Goal: Find specific page/section: Find specific page/section

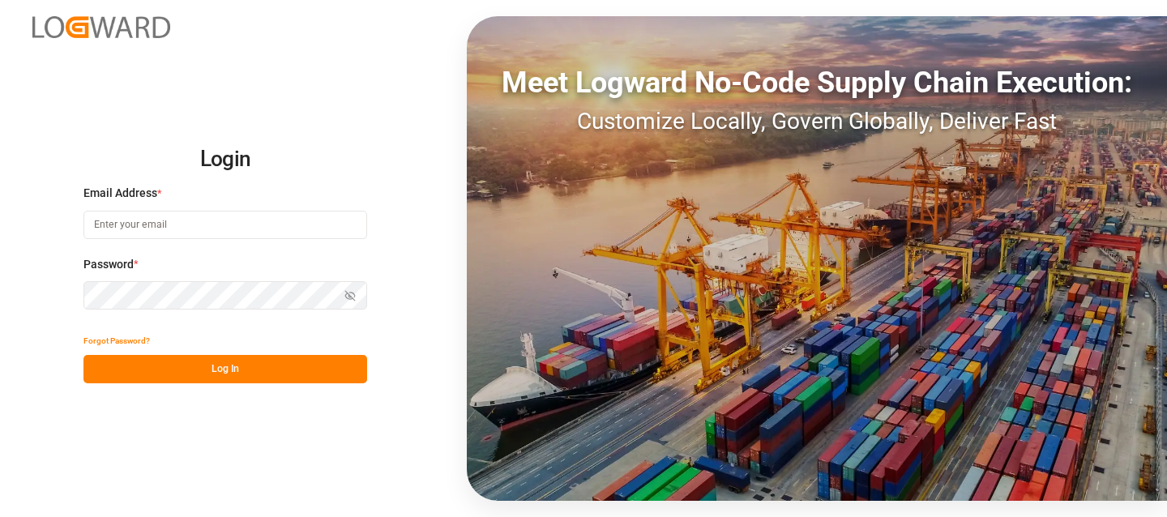
click at [219, 216] on input at bounding box center [225, 225] width 284 height 28
type input "[EMAIL_ADDRESS][DOMAIN_NAME]"
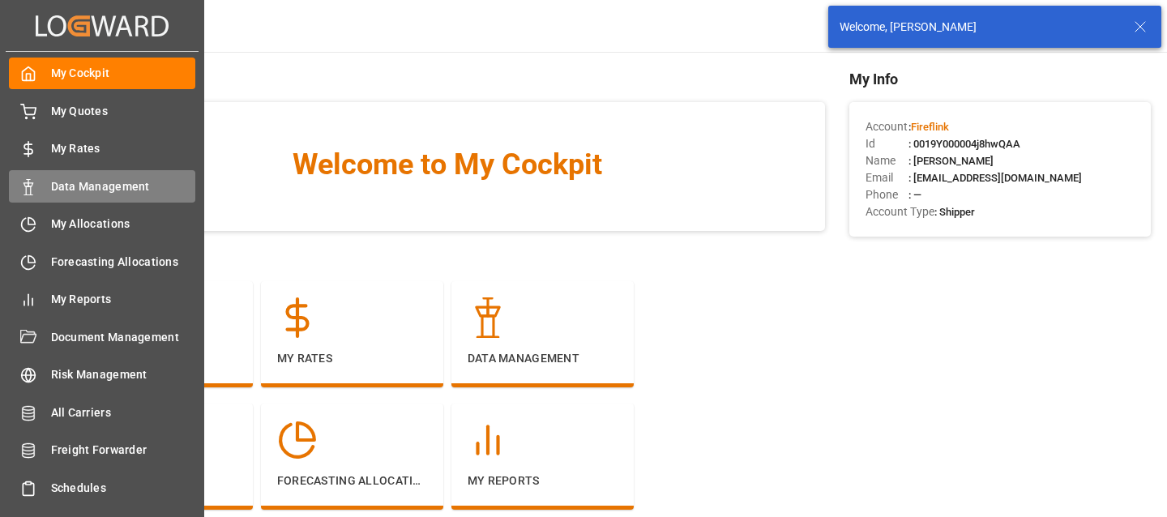
click at [88, 197] on div "Data Management Data Management" at bounding box center [102, 186] width 186 height 32
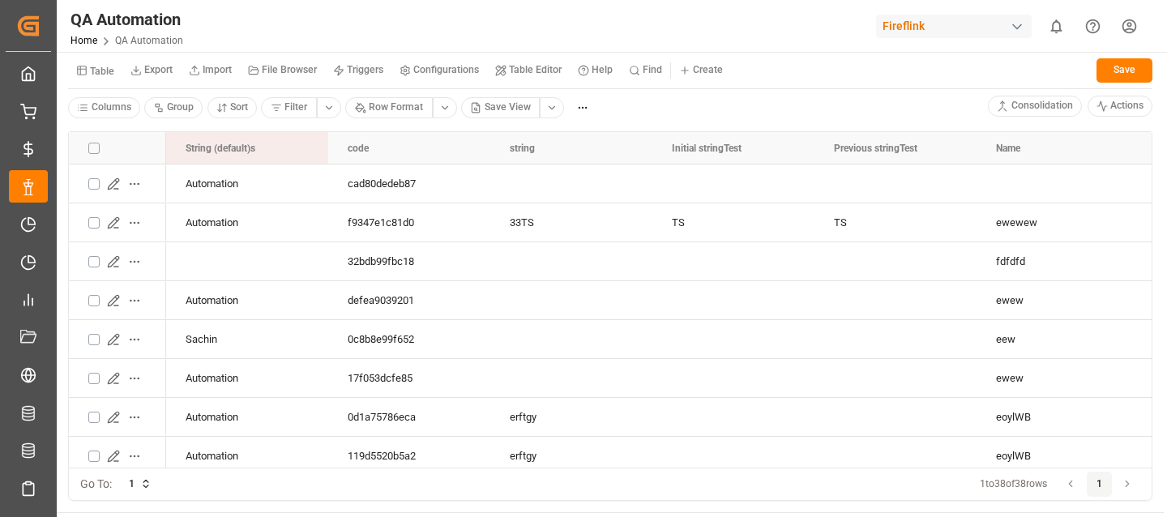
click at [177, 109] on html "Created by potrace 1.15, written by [PERSON_NAME] [DATE]-[DATE] Created by potr…" at bounding box center [583, 258] width 1167 height 517
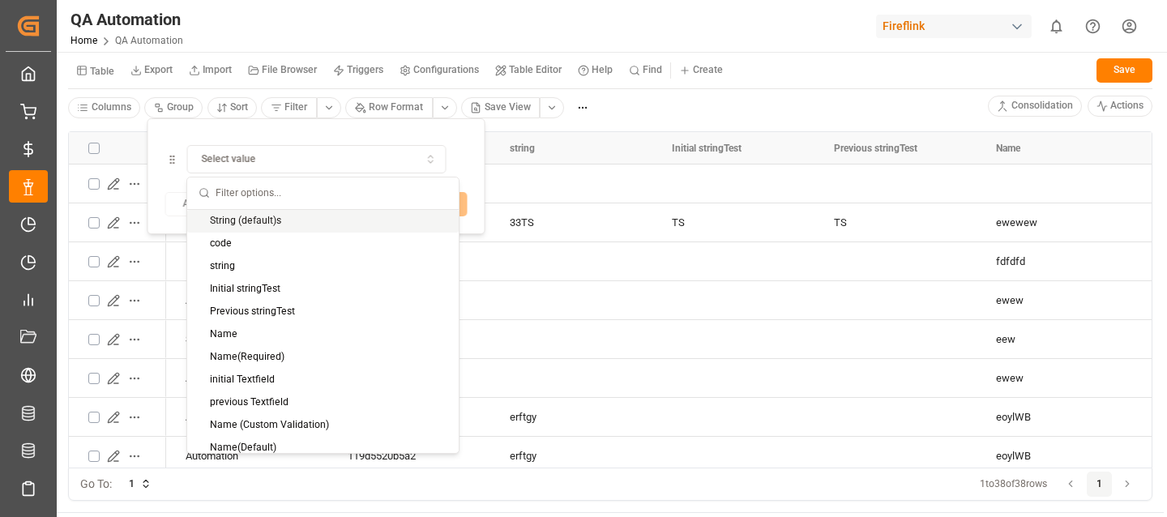
click at [244, 162] on span "Select value" at bounding box center [229, 159] width 54 height 15
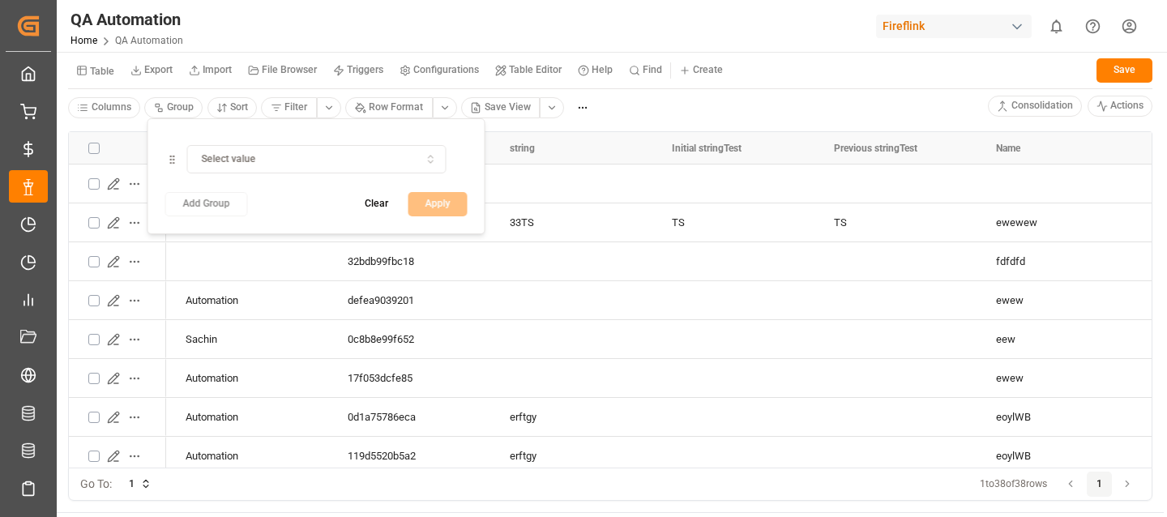
click at [285, 160] on div "Select value" at bounding box center [316, 159] width 252 height 15
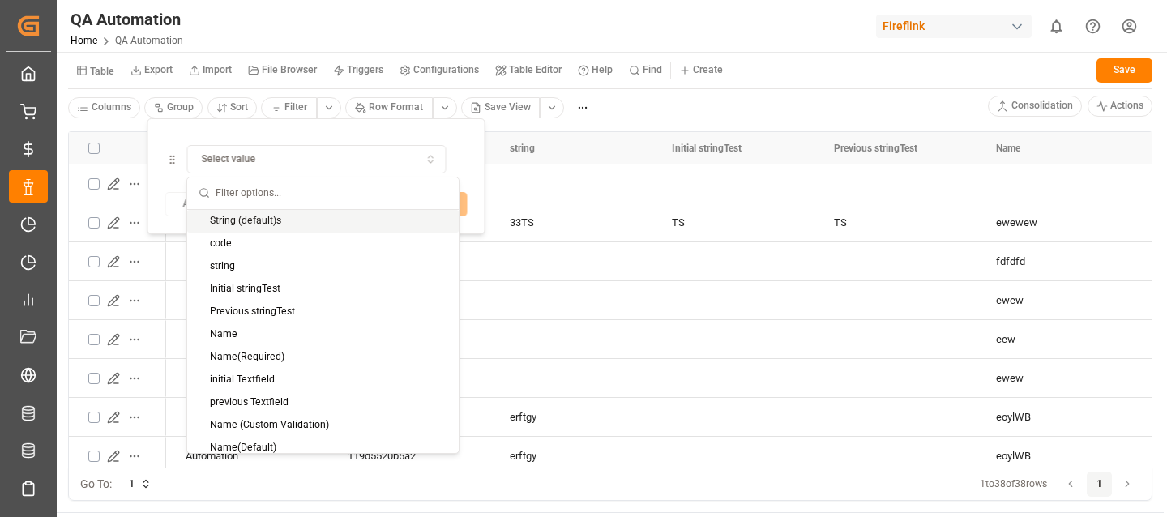
click at [254, 216] on div "String (default)s" at bounding box center [322, 221] width 271 height 23
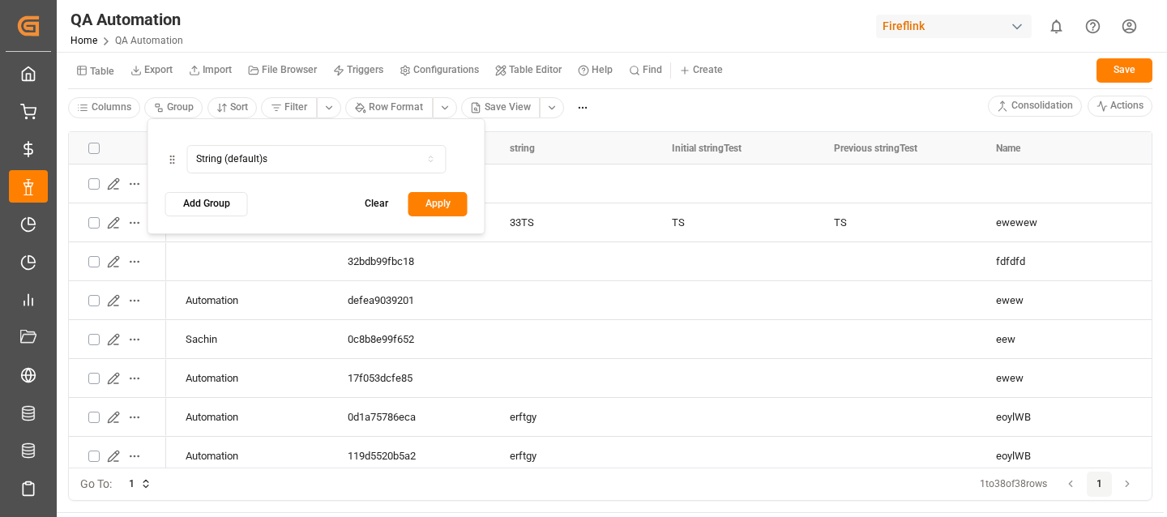
click at [415, 216] on button "Apply" at bounding box center [437, 204] width 59 height 24
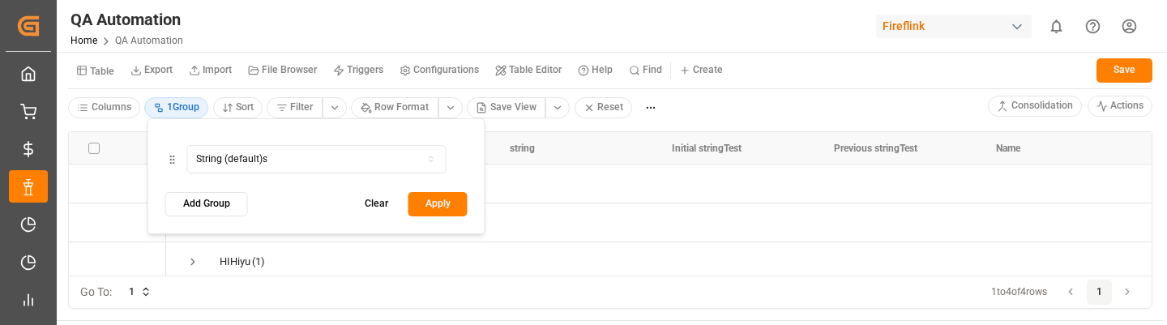
click at [174, 103] on html "Created by potrace 1.15, written by [PERSON_NAME] [DATE]-[DATE] Created by potr…" at bounding box center [583, 162] width 1167 height 325
click at [220, 158] on div "String (default)s" at bounding box center [231, 159] width 71 height 15
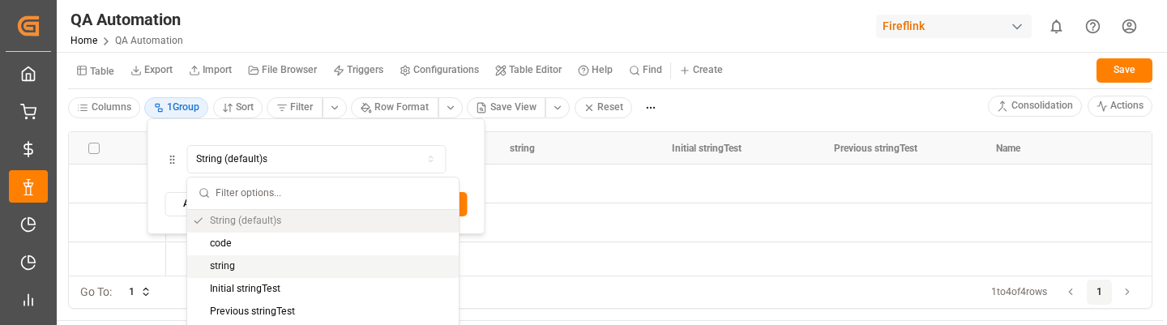
scroll to position [44, 0]
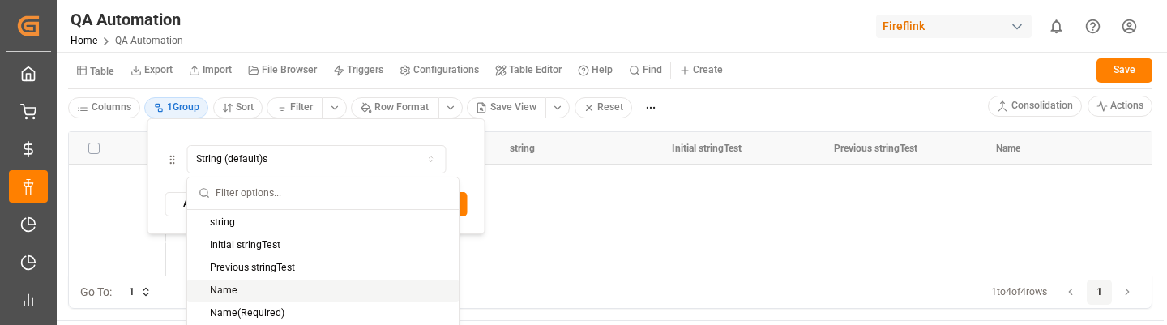
click at [239, 288] on div "Name" at bounding box center [322, 291] width 271 height 23
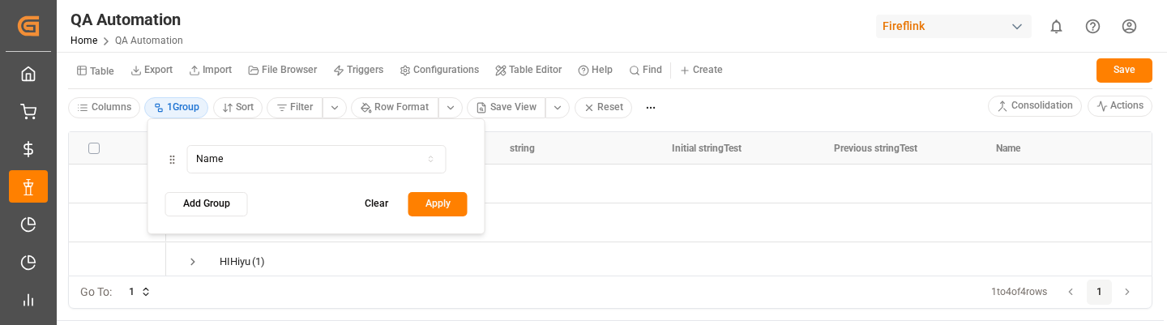
click at [413, 204] on button "Apply" at bounding box center [437, 204] width 59 height 24
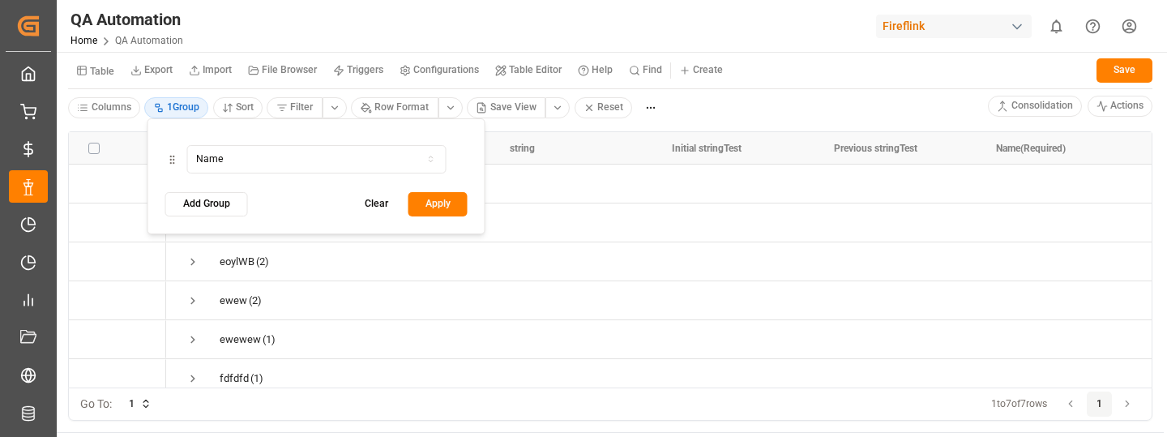
click at [181, 109] on html "Created by potrace 1.15, written by [PERSON_NAME] [DATE]-[DATE] Created by potr…" at bounding box center [583, 218] width 1167 height 437
click at [266, 166] on button "Name" at bounding box center [315, 159] width 259 height 28
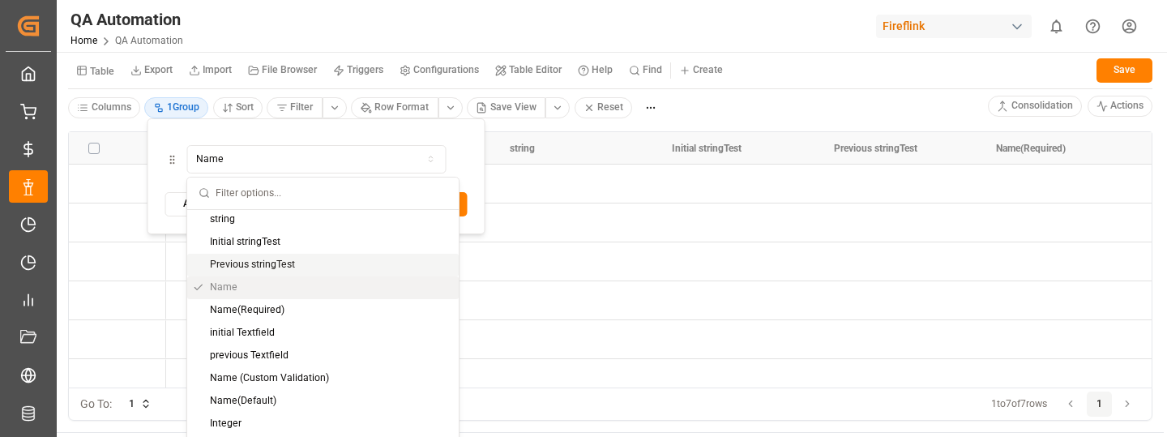
scroll to position [66, 0]
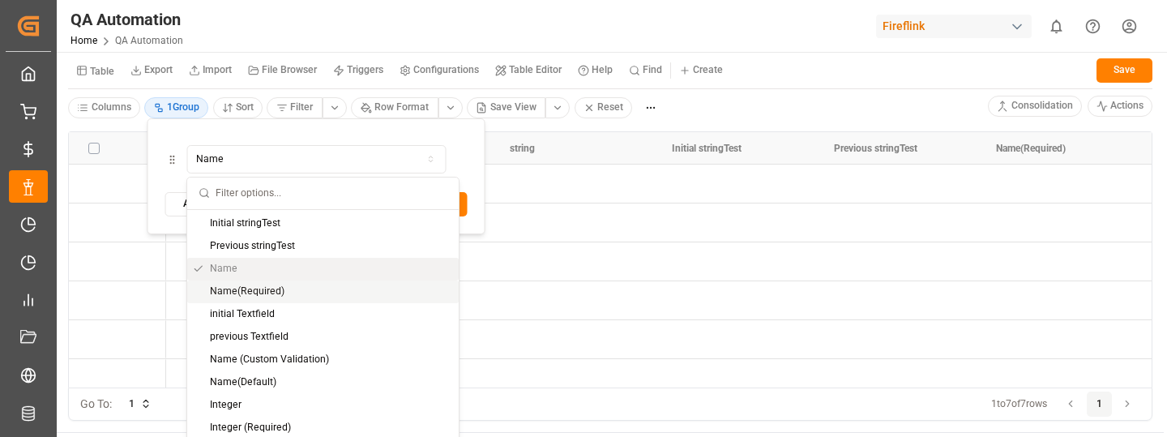
click at [264, 297] on div "Name(Required)" at bounding box center [322, 291] width 271 height 23
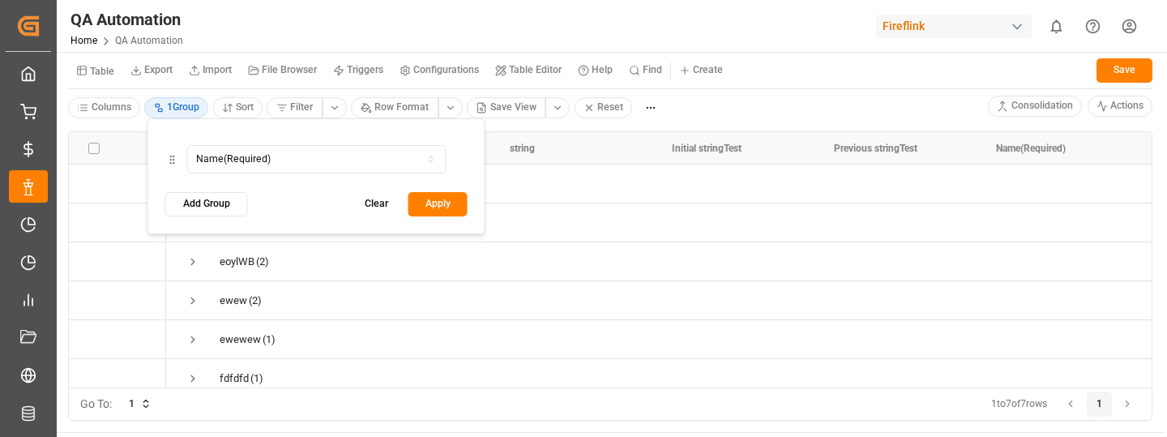
click at [430, 206] on button "Apply" at bounding box center [437, 204] width 59 height 24
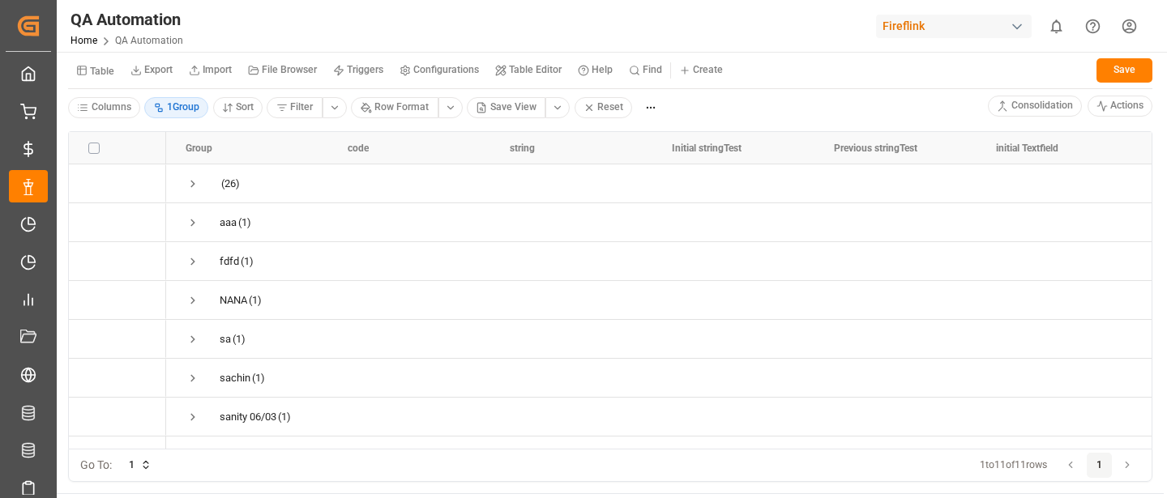
click at [195, 112] on html "Created by potrace 1.15, written by [PERSON_NAME] [DATE]-[DATE] Created by potr…" at bounding box center [583, 249] width 1167 height 498
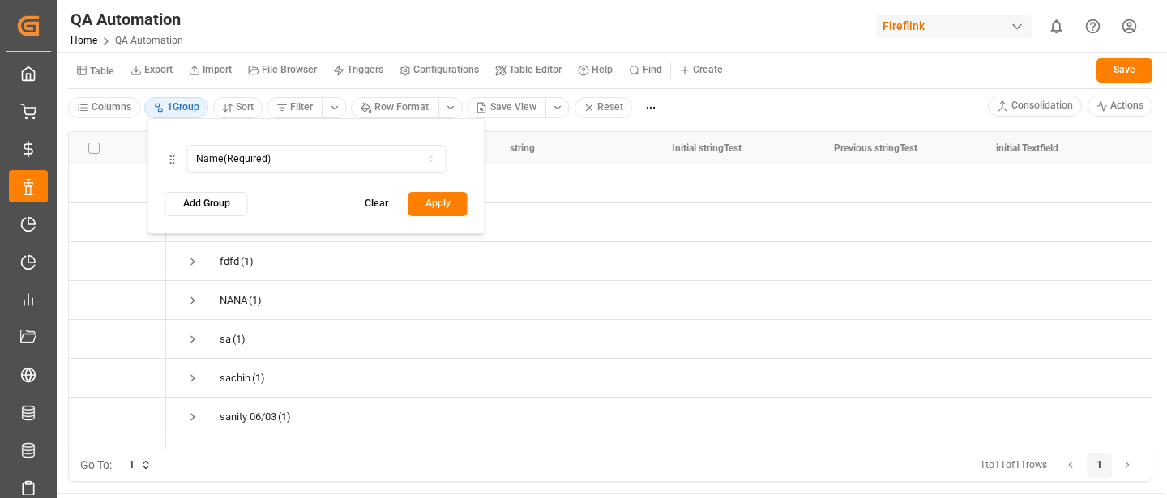
click at [194, 211] on button "Add Group" at bounding box center [206, 204] width 83 height 24
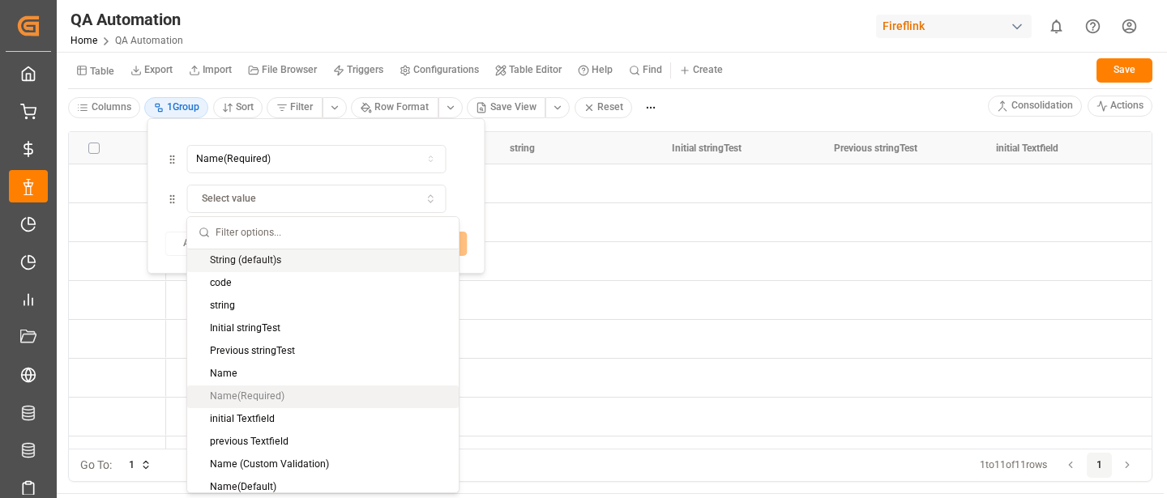
click at [147, 156] on div "Name(Required) Select value To pick up a draggable item, press the space bar. W…" at bounding box center [316, 196] width 338 height 156
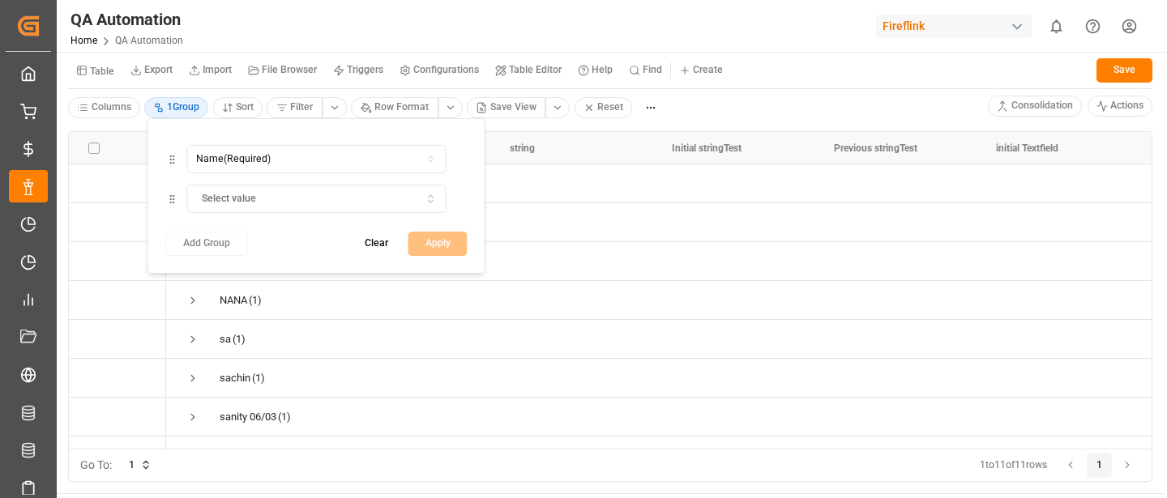
click at [374, 241] on button "Clear" at bounding box center [377, 244] width 58 height 24
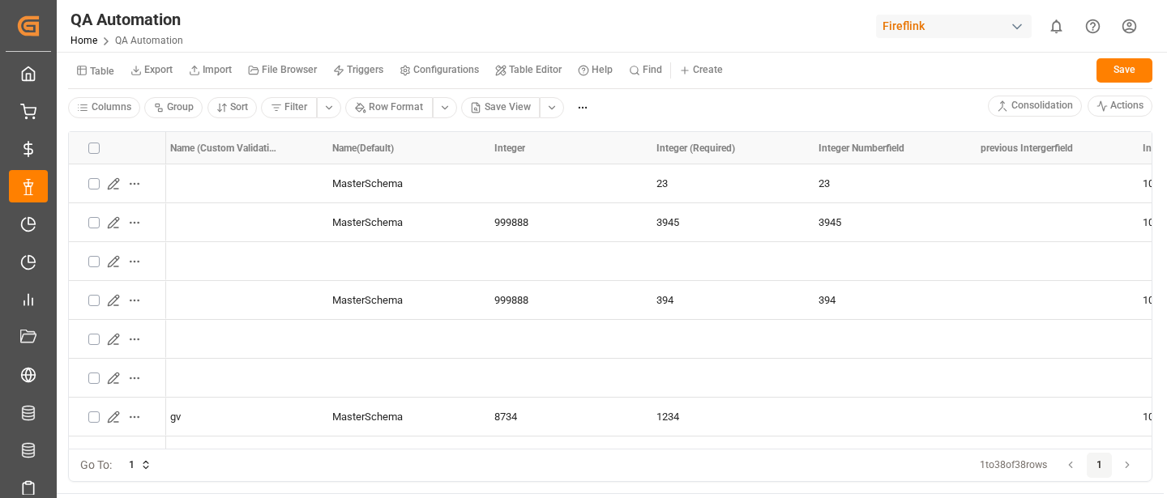
click at [160, 109] on html "Created by potrace 1.15, written by [PERSON_NAME] [DATE]-[DATE] Created by potr…" at bounding box center [583, 249] width 1167 height 498
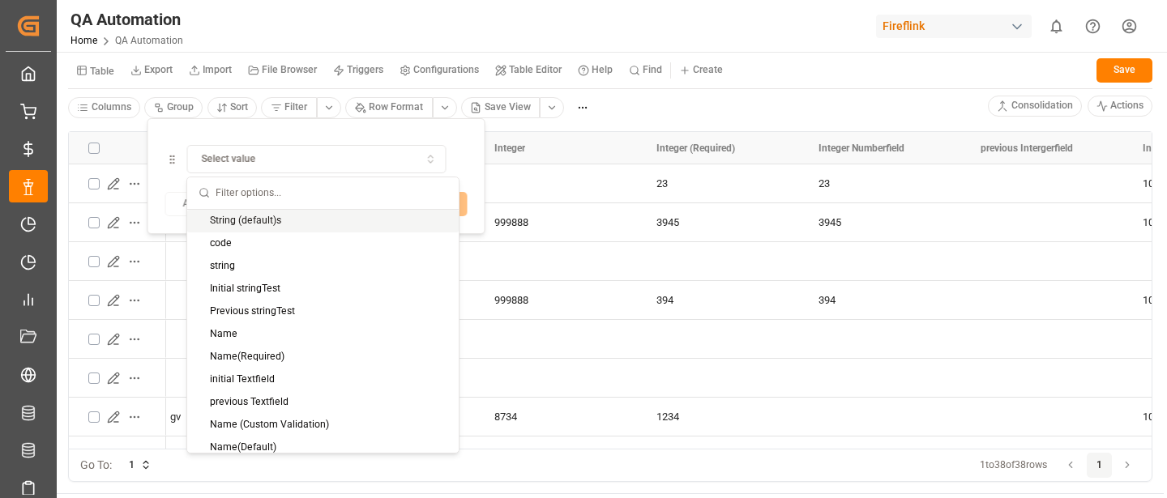
click at [222, 166] on button "Select value" at bounding box center [315, 159] width 259 height 28
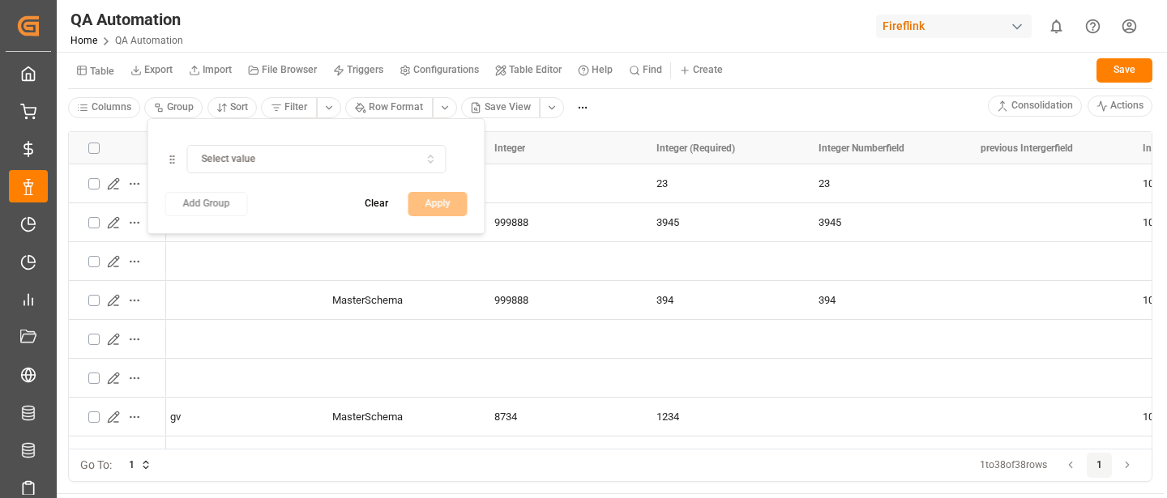
click at [257, 165] on div "Select value" at bounding box center [316, 159] width 252 height 15
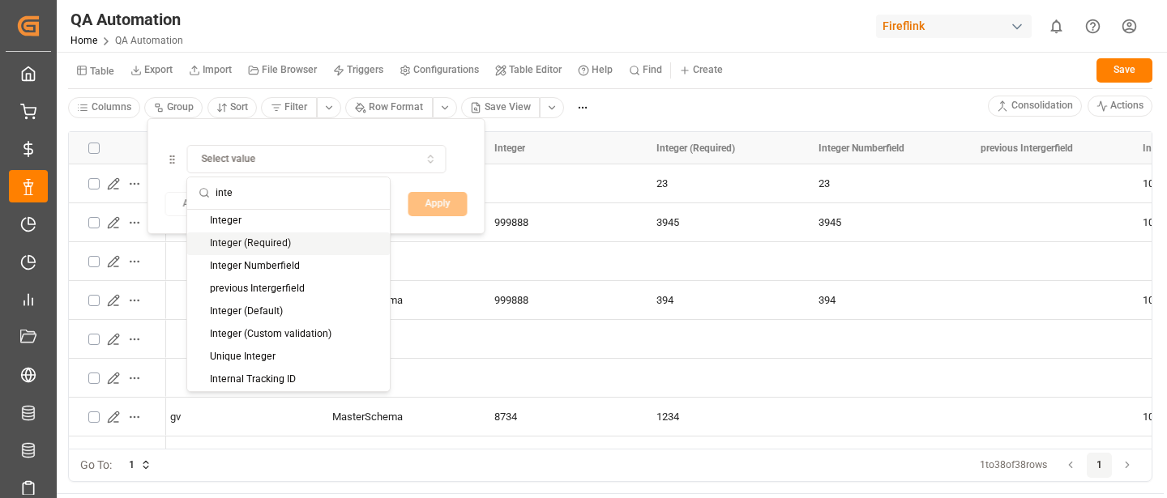
type input "inte"
click at [237, 246] on div "Integer (Required)" at bounding box center [288, 244] width 203 height 23
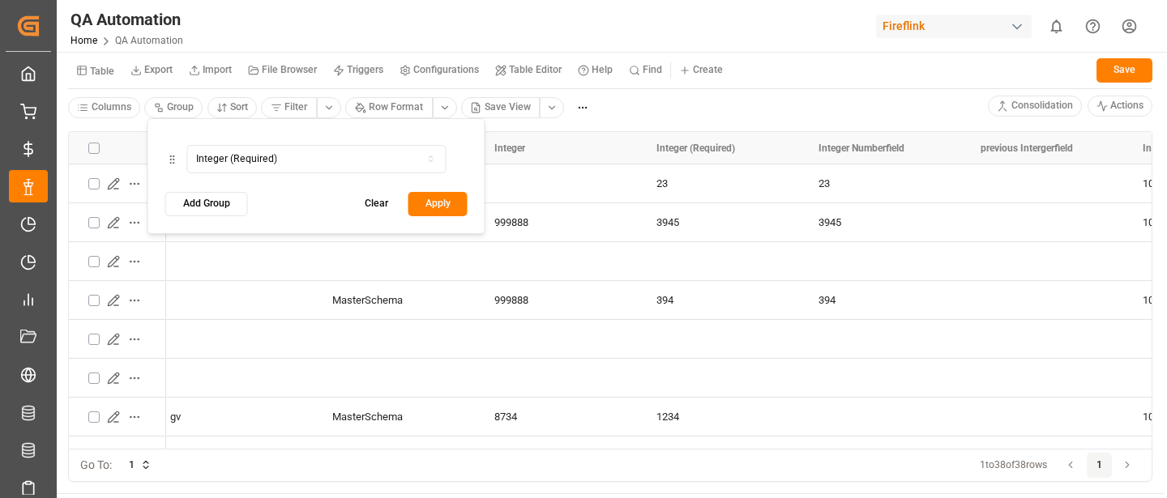
click at [435, 201] on button "Apply" at bounding box center [437, 204] width 59 height 24
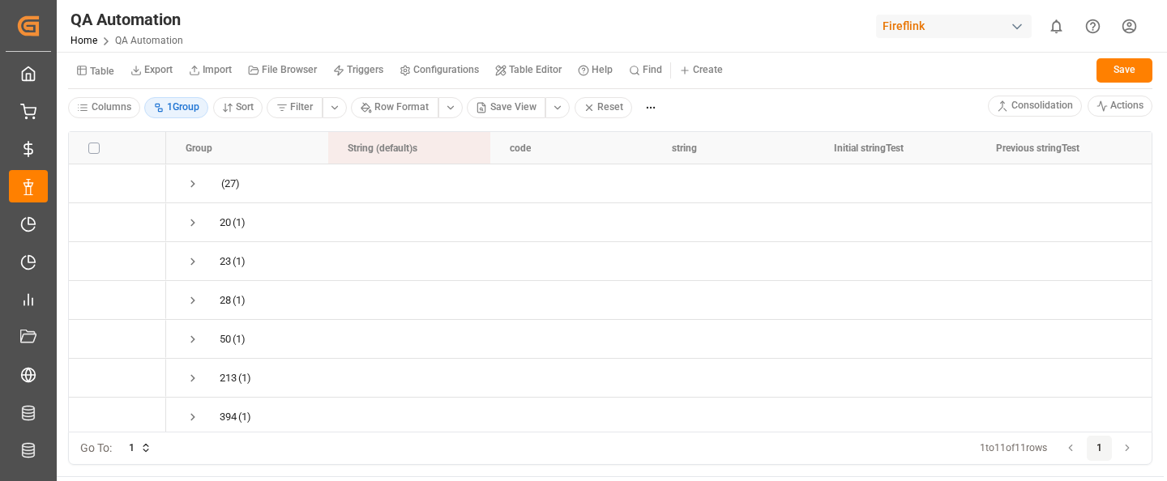
click at [533, 63] on button "Table Editor" at bounding box center [528, 70] width 83 height 24
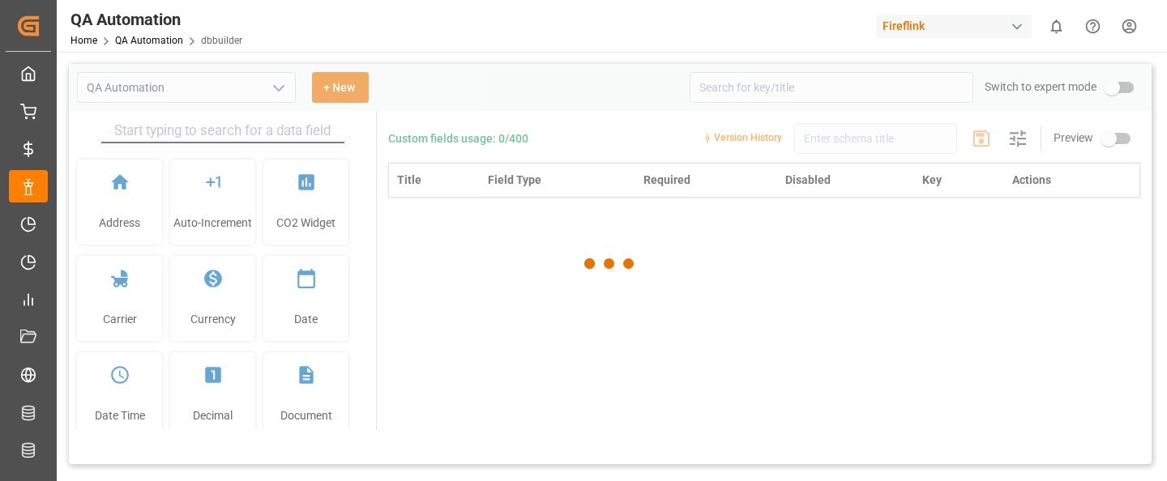
click at [756, 90] on div at bounding box center [610, 264] width 1083 height 400
click at [597, 86] on div at bounding box center [610, 264] width 1083 height 400
type input "QA Automation"
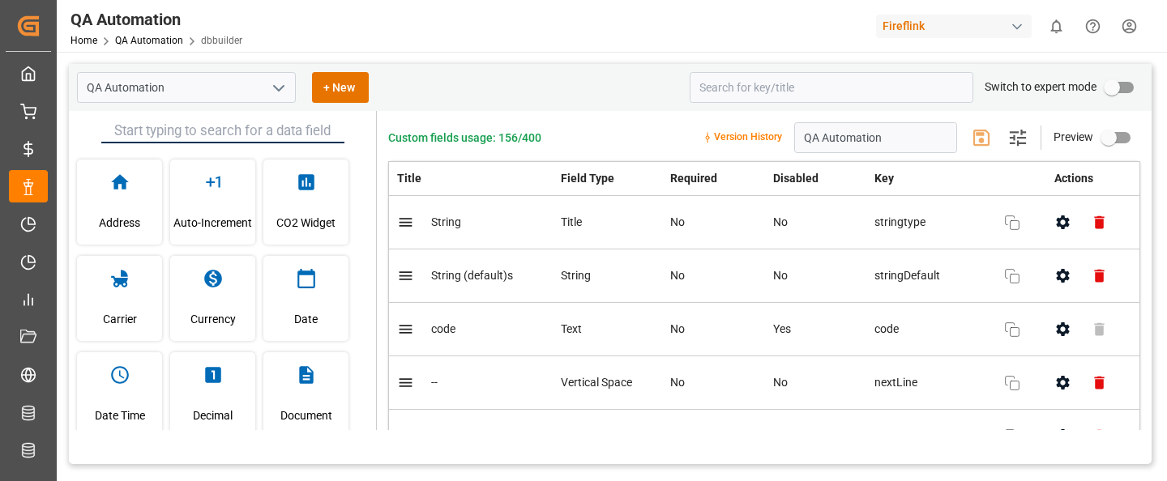
click at [590, 91] on div "QA Automation + New" at bounding box center [377, 87] width 601 height 31
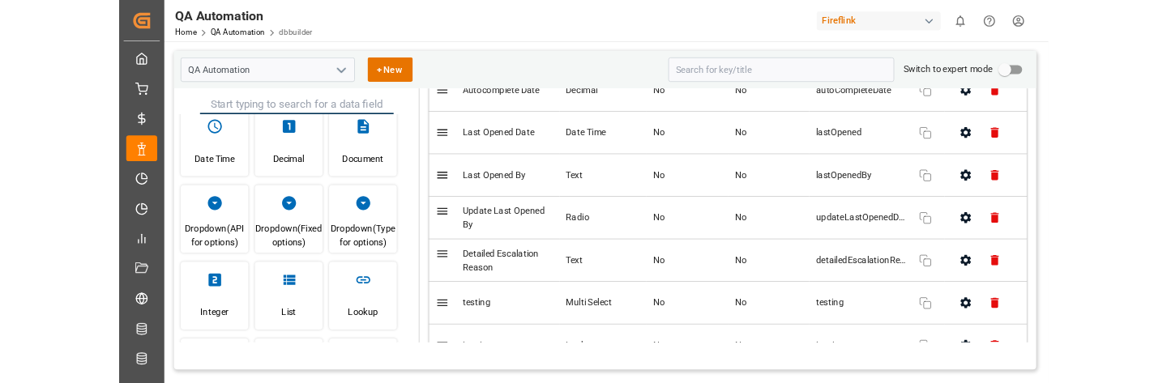
scroll to position [2358, 0]
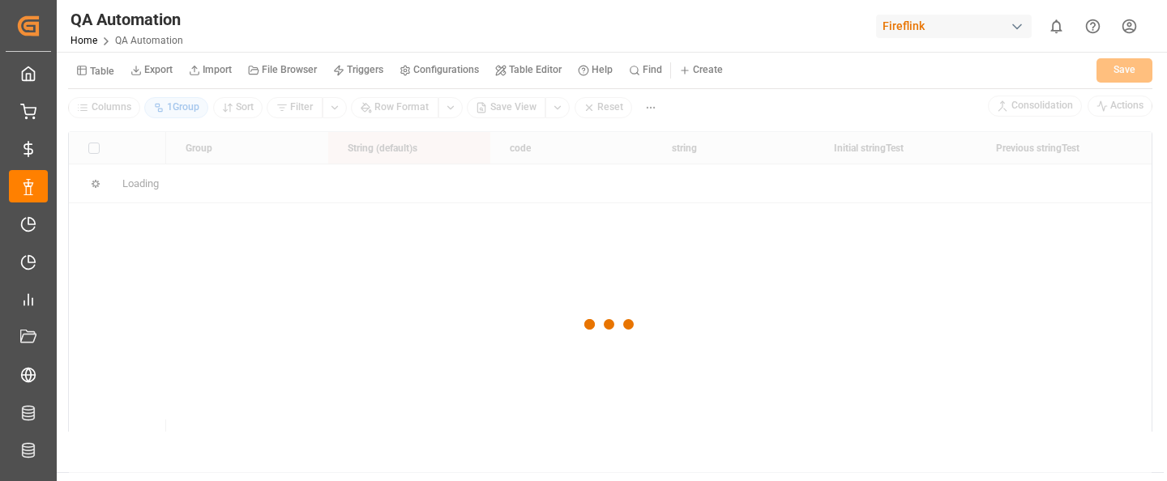
click at [175, 104] on div at bounding box center [610, 325] width 1083 height 472
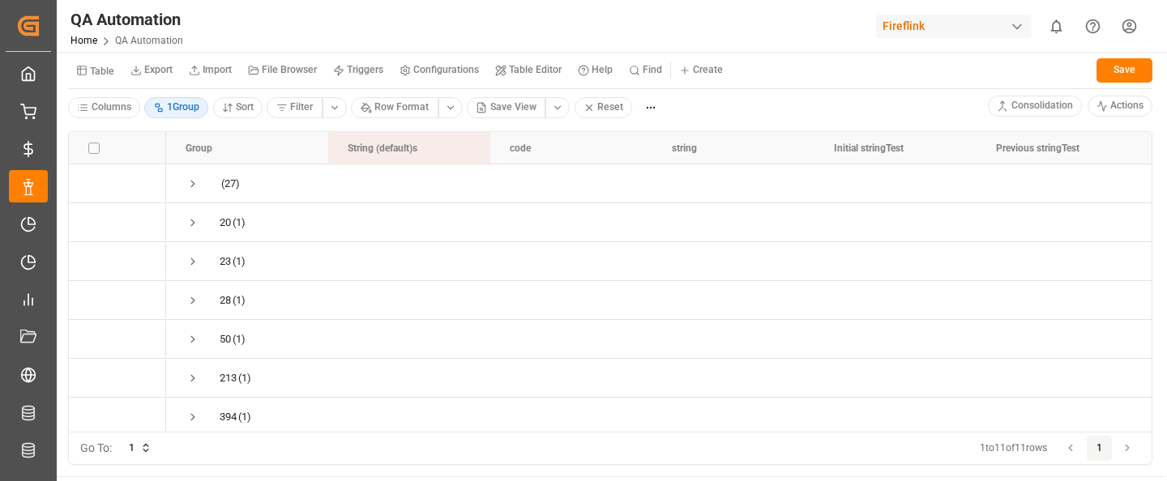
click at [177, 105] on html "Created by potrace 1.15, written by [PERSON_NAME] [DATE]-[DATE] Created by potr…" at bounding box center [583, 240] width 1167 height 481
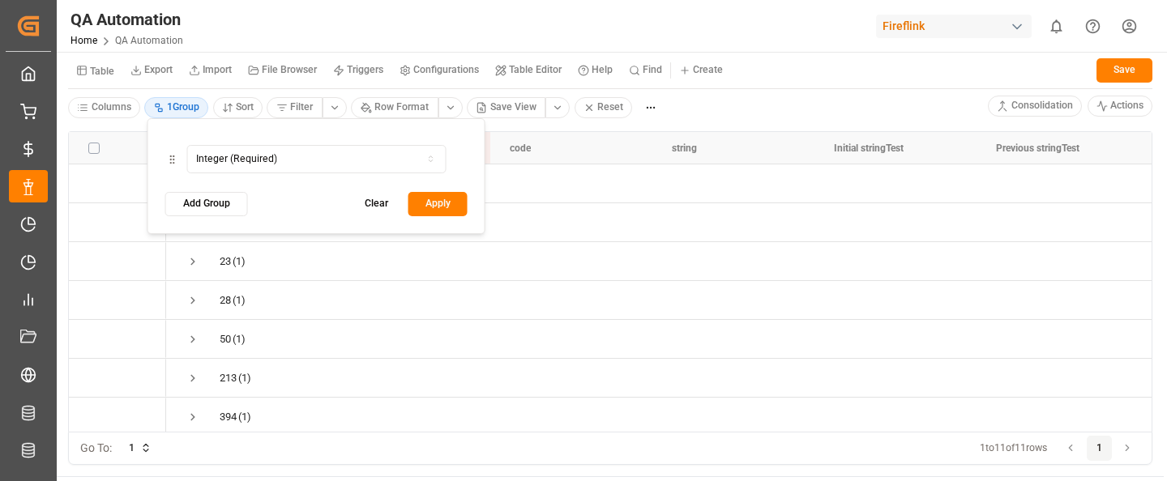
click at [251, 169] on button "Integer (Required)" at bounding box center [315, 159] width 259 height 28
type input "drop"
click at [250, 242] on div "Dropdown (Required)" at bounding box center [288, 244] width 203 height 23
click at [437, 211] on button "Apply" at bounding box center [437, 204] width 59 height 24
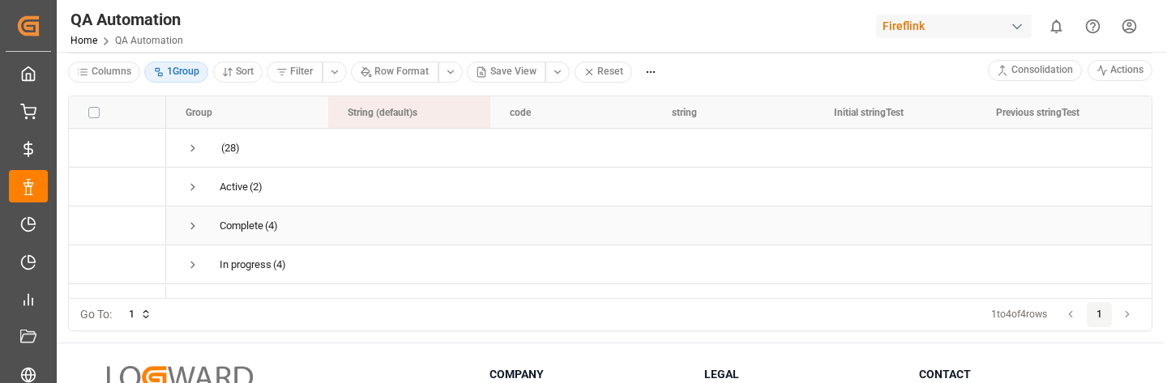
scroll to position [41, 0]
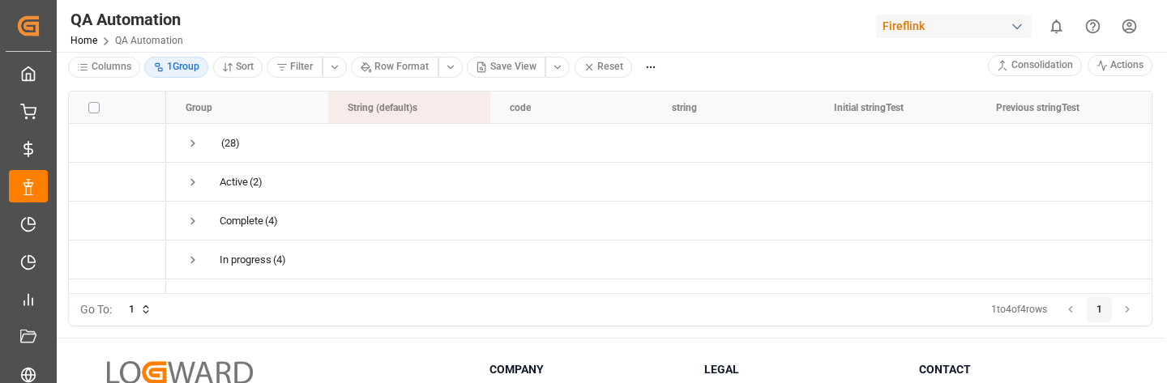
click at [925, 25] on div "Fireflink" at bounding box center [954, 26] width 156 height 23
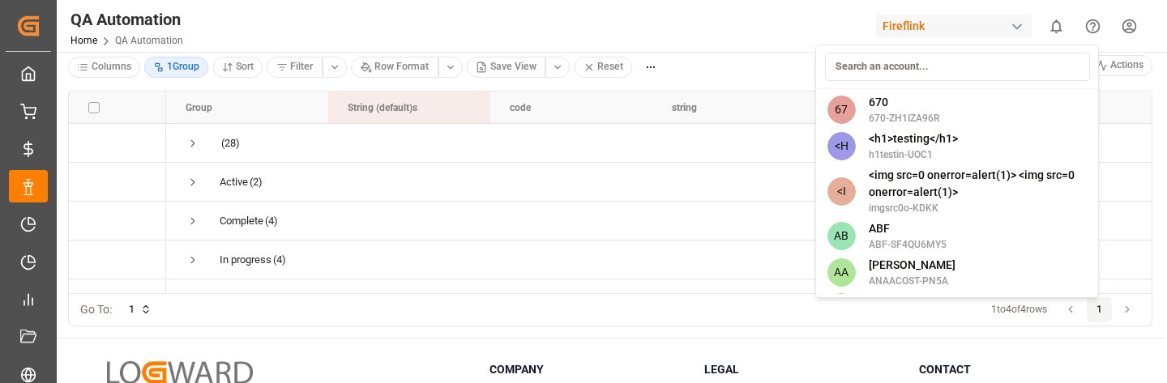
click at [881, 69] on input at bounding box center [957, 67] width 265 height 28
click at [631, 44] on html "Created by potrace 1.15, written by [PERSON_NAME] [DATE]-[DATE] Created by potr…" at bounding box center [583, 191] width 1167 height 383
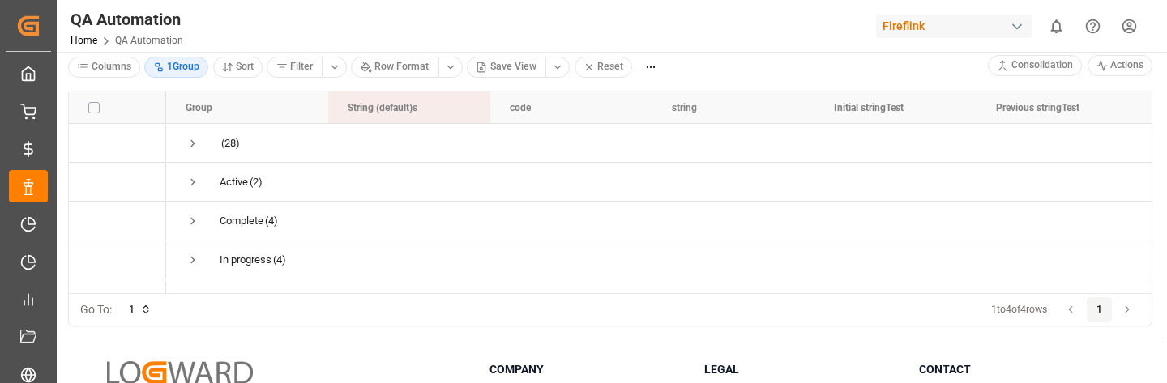
scroll to position [0, 0]
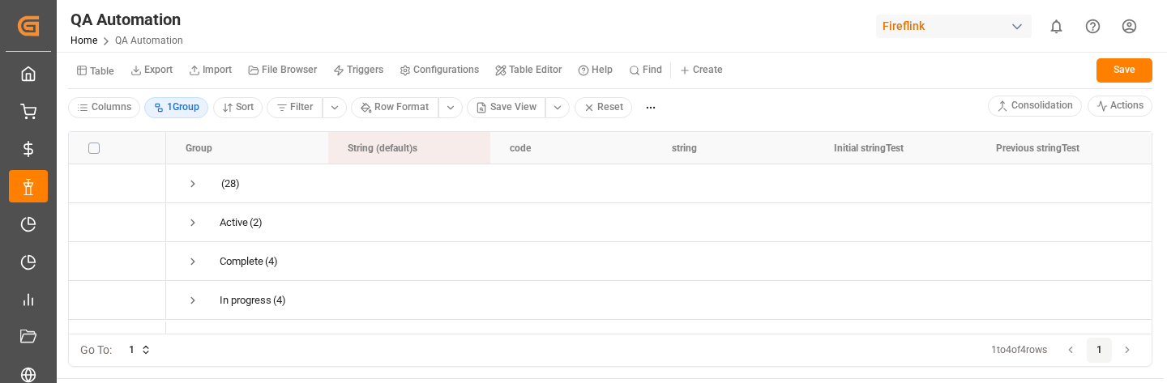
click at [104, 69] on small "Table" at bounding box center [102, 71] width 24 height 10
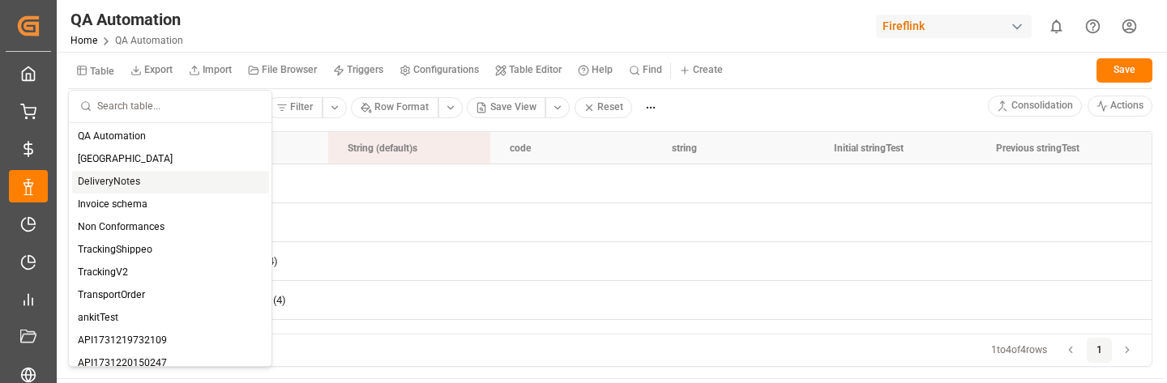
click at [129, 188] on div "DeliveryNotes" at bounding box center [170, 182] width 197 height 23
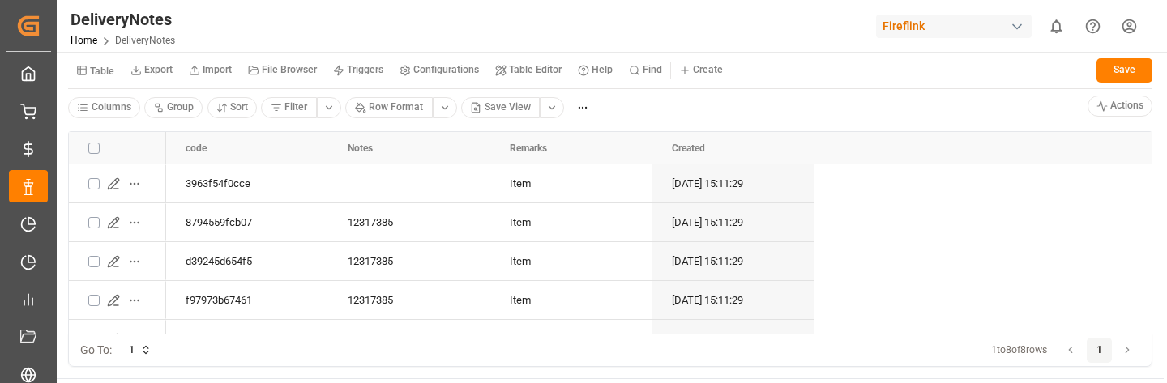
click at [112, 77] on button "Table" at bounding box center [95, 70] width 54 height 28
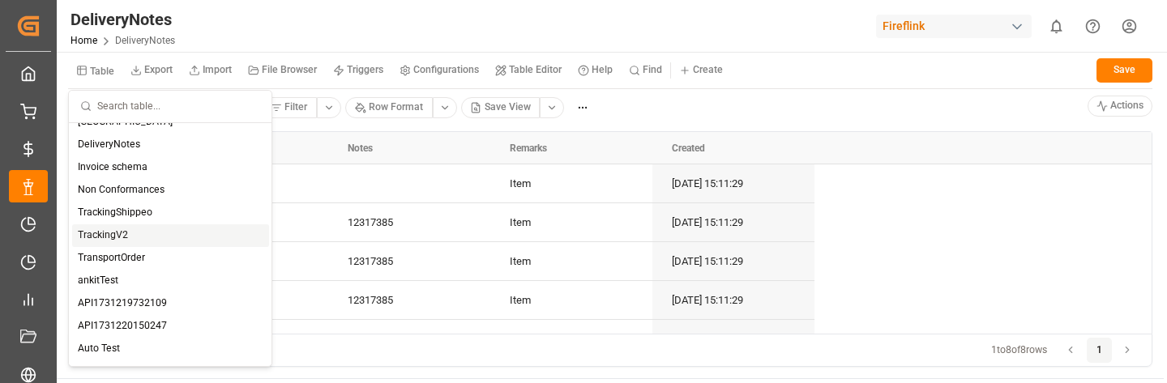
scroll to position [38, 0]
click at [163, 276] on div "ankitTest" at bounding box center [170, 280] width 197 height 23
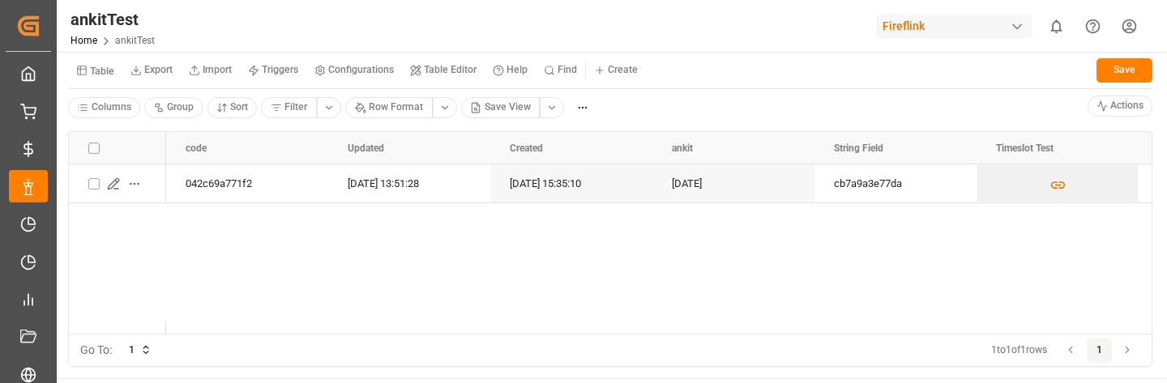
click at [100, 75] on small "Table" at bounding box center [102, 71] width 24 height 10
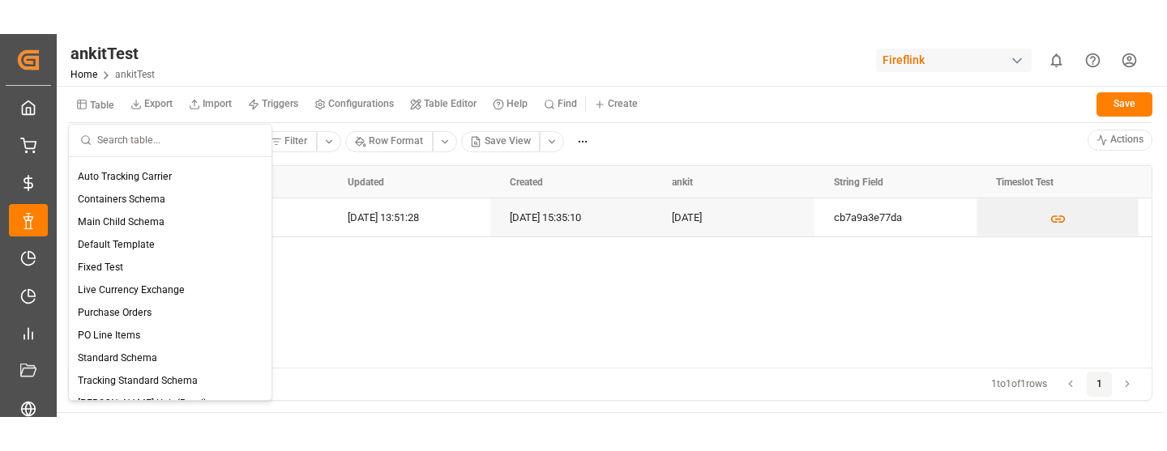
scroll to position [307, 0]
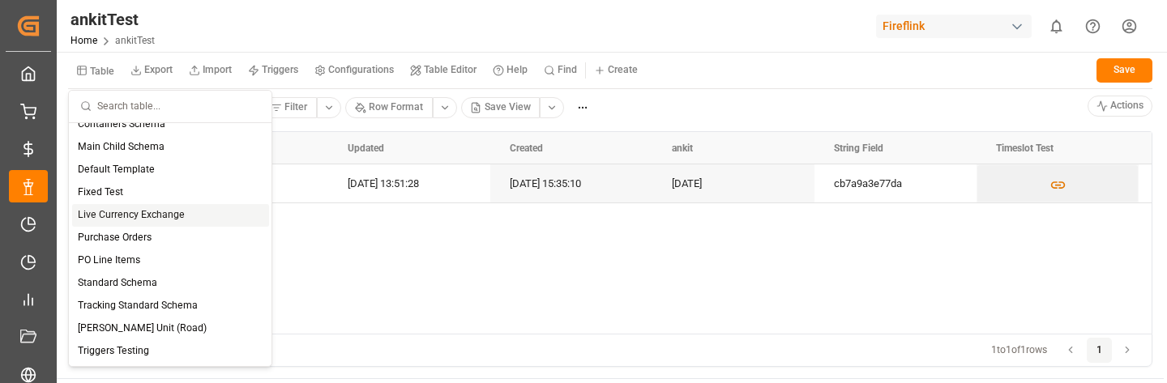
click at [135, 221] on div "Live Currency Exchange" at bounding box center [170, 215] width 197 height 23
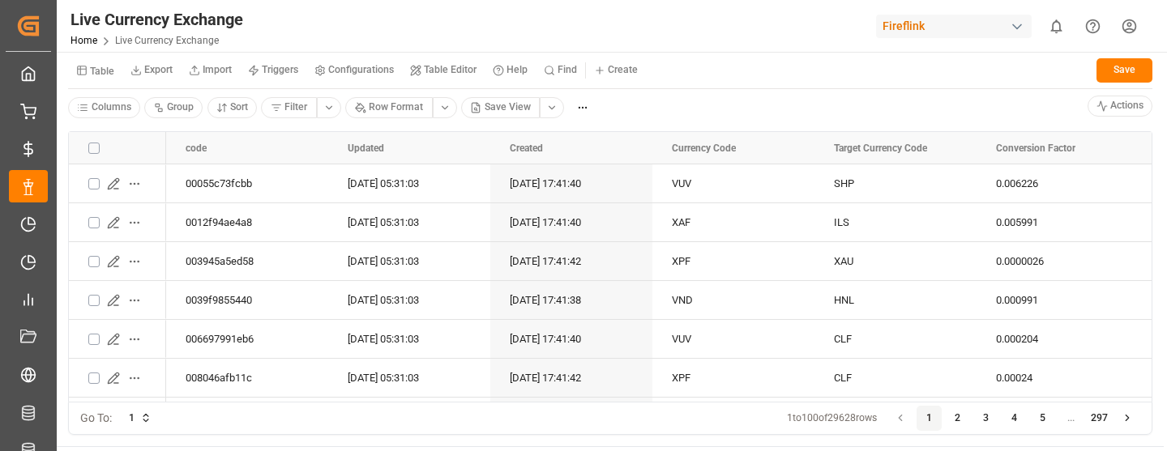
click at [175, 106] on html "Created by potrace 1.15, written by [PERSON_NAME] [DATE]-[DATE] Created by potr…" at bounding box center [583, 225] width 1167 height 451
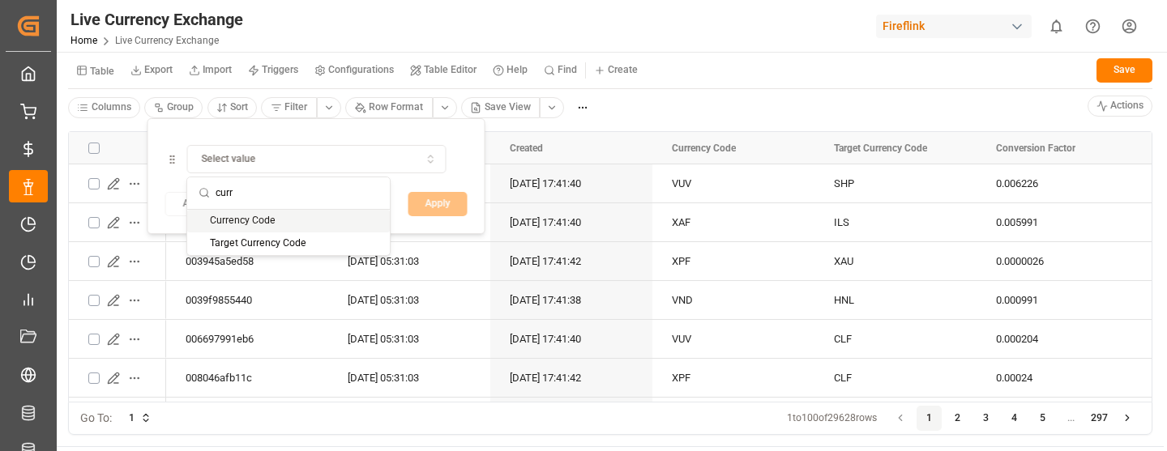
type input "curr"
click at [276, 227] on div "Currency Code" at bounding box center [288, 221] width 203 height 23
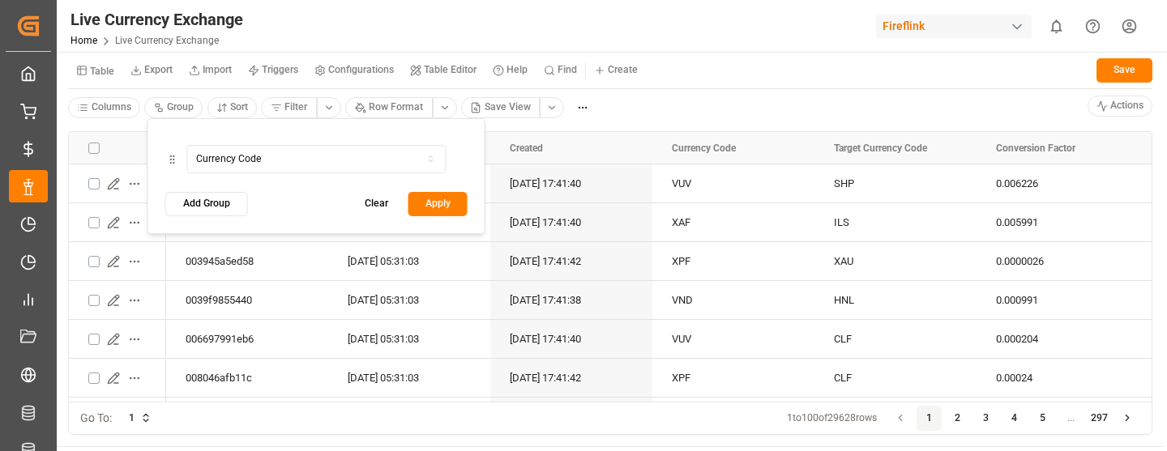
click at [436, 207] on button "Apply" at bounding box center [437, 204] width 59 height 24
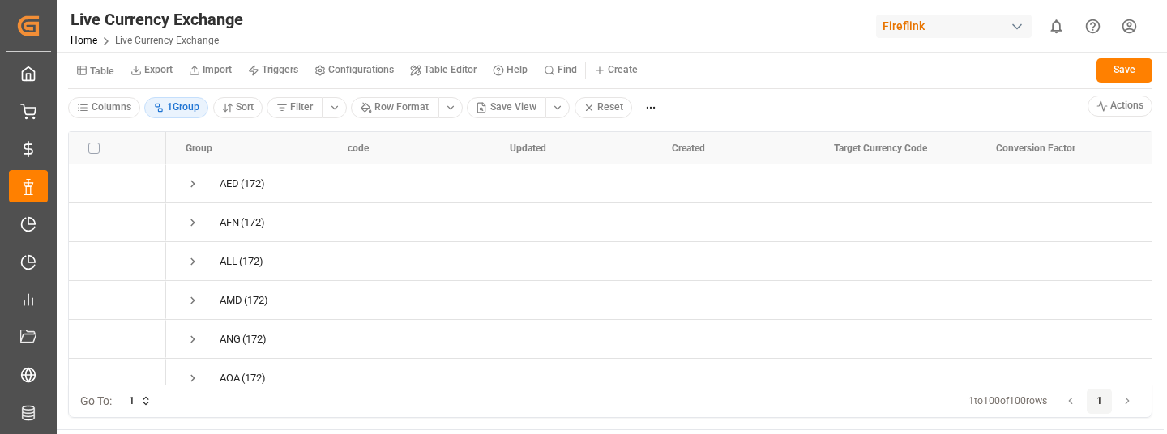
click at [192, 113] on html "Created by potrace 1.15, written by [PERSON_NAME] [DATE]-[DATE] Created by potr…" at bounding box center [583, 217] width 1167 height 434
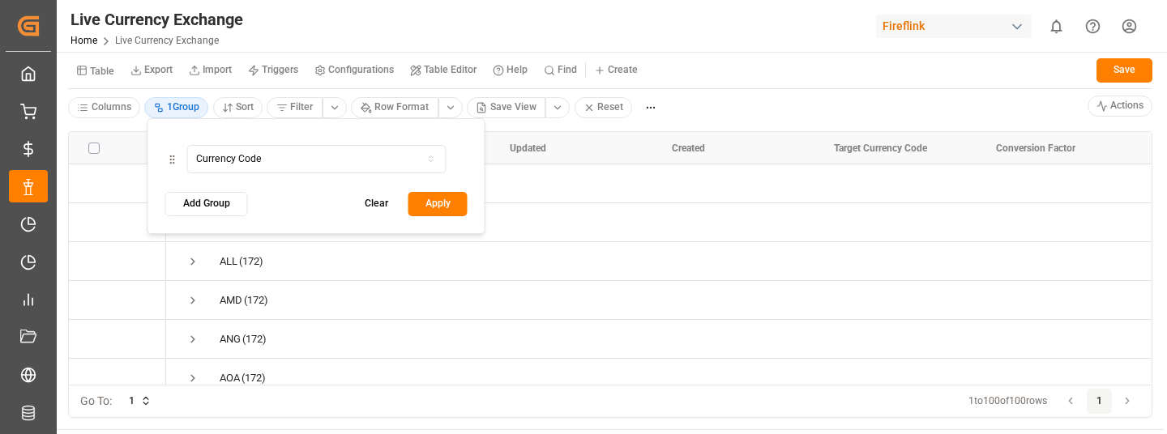
click at [94, 60] on html "Created by potrace 1.15, written by [PERSON_NAME] [DATE]-[DATE] Created by potr…" at bounding box center [583, 217] width 1167 height 434
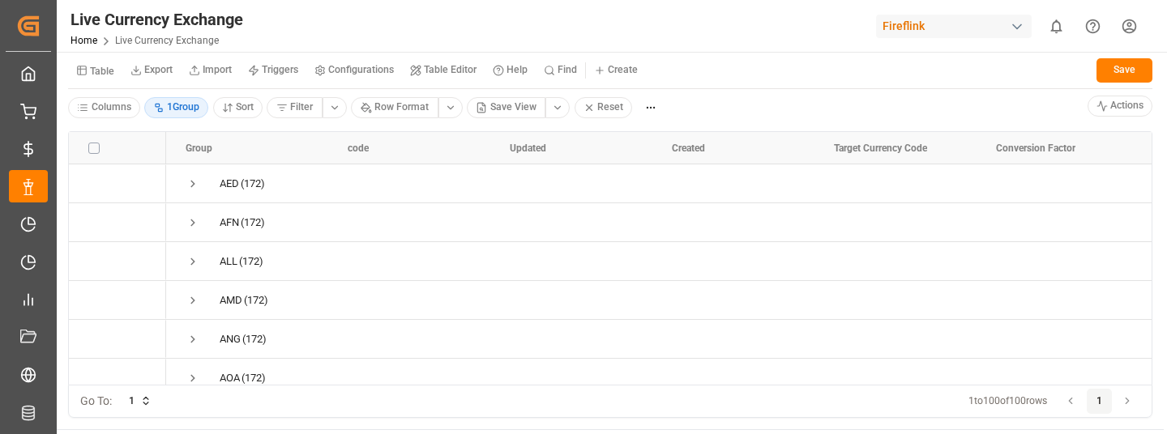
click at [94, 70] on small "Table" at bounding box center [102, 71] width 24 height 10
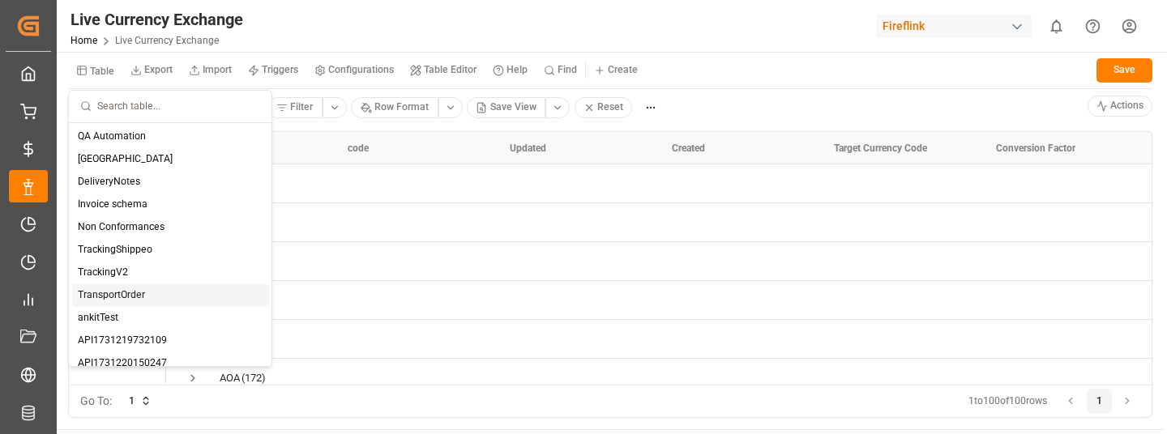
scroll to position [307, 0]
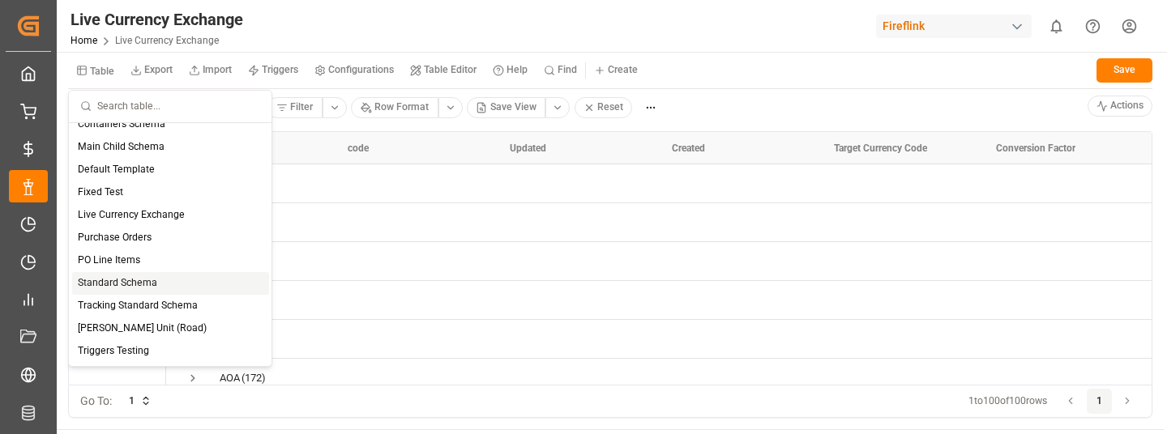
click at [125, 276] on div "Standard Schema" at bounding box center [170, 283] width 197 height 23
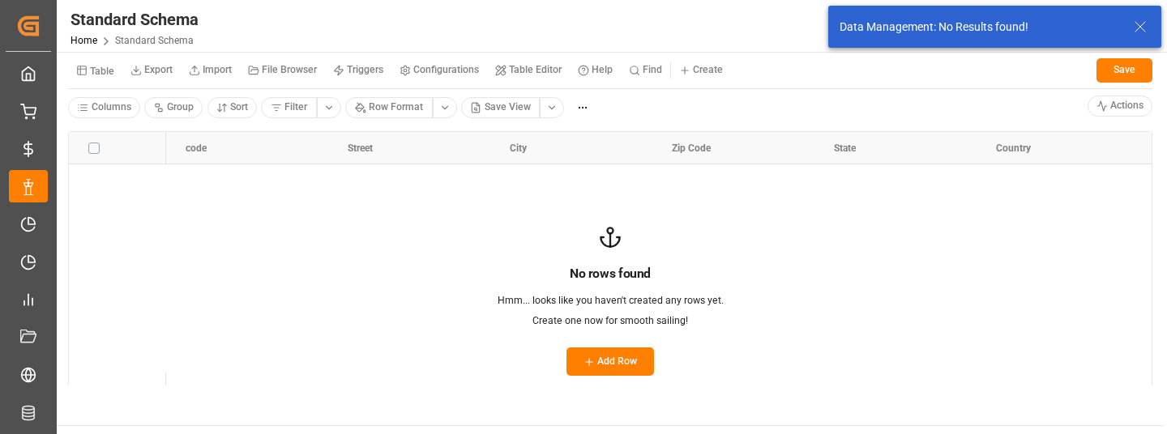
click at [1134, 26] on icon at bounding box center [1139, 26] width 19 height 19
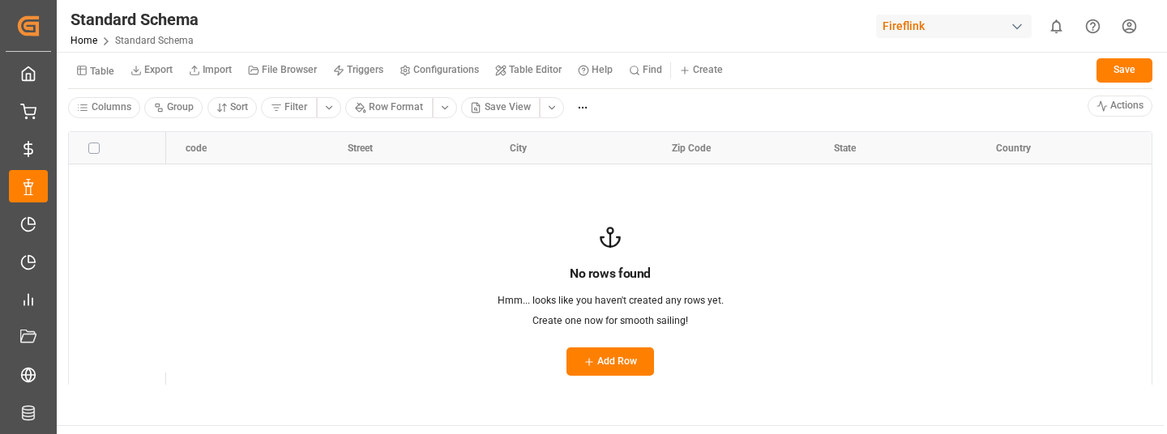
click at [981, 28] on div "Fireflink" at bounding box center [954, 26] width 156 height 23
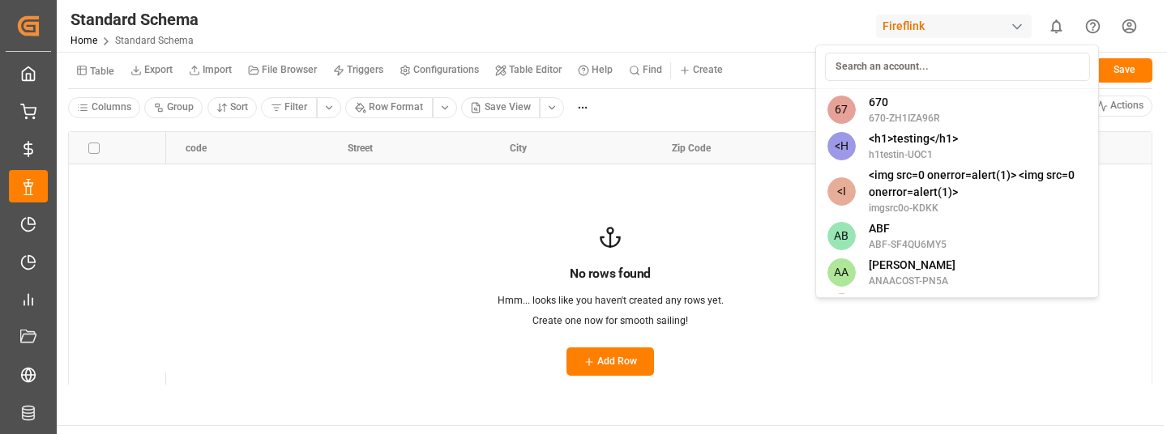
click at [911, 59] on input at bounding box center [957, 67] width 265 height 28
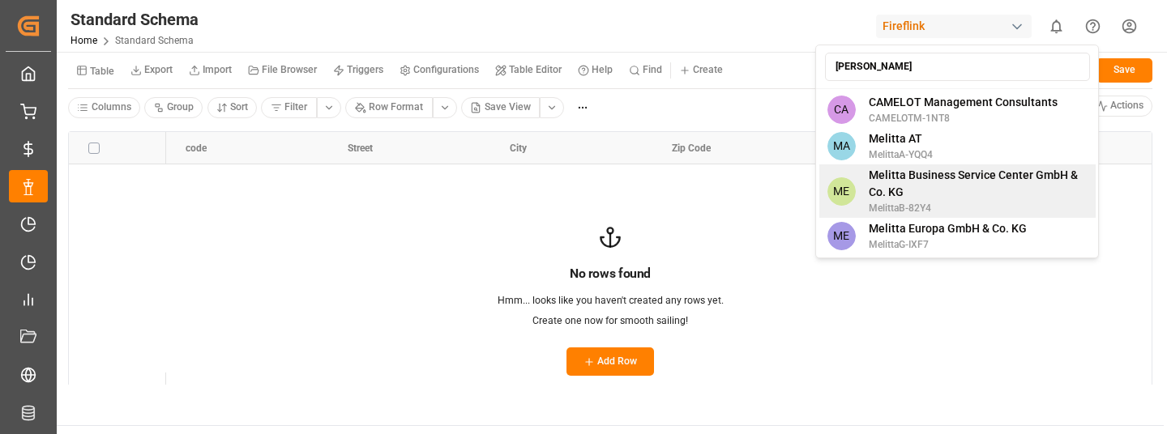
type input "[PERSON_NAME]"
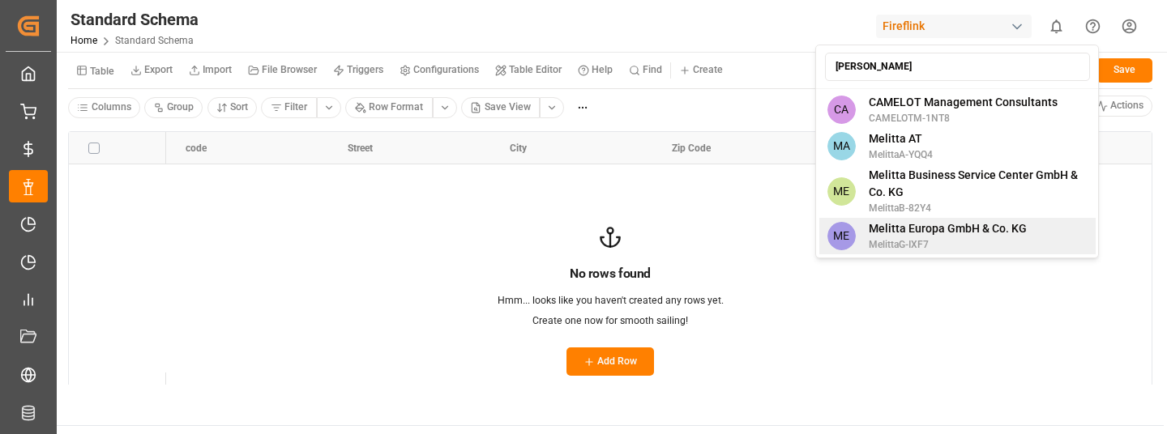
click at [903, 227] on span "Melitta Europa GmbH & Co. KG" at bounding box center [948, 228] width 158 height 17
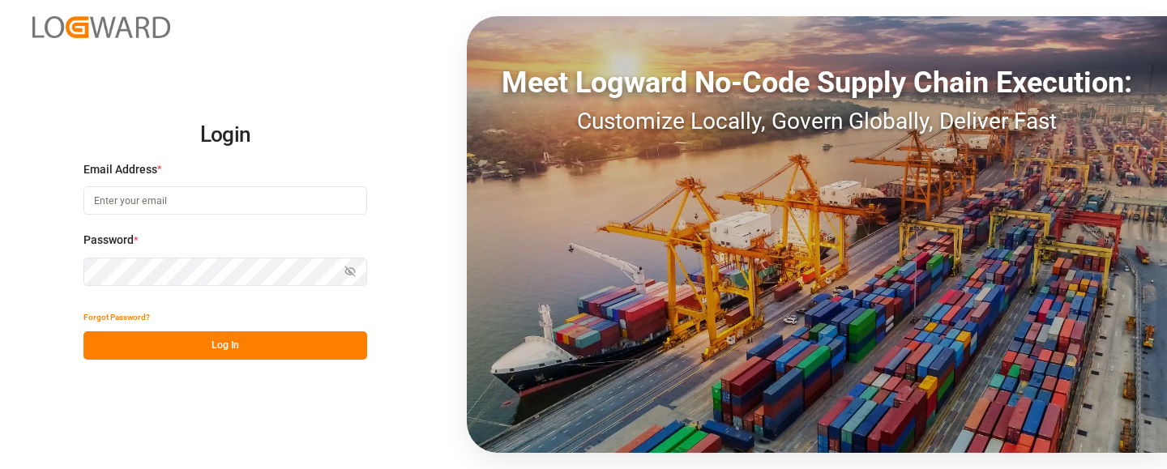
click at [250, 199] on input at bounding box center [225, 200] width 284 height 28
type input "[EMAIL_ADDRESS][DOMAIN_NAME]"
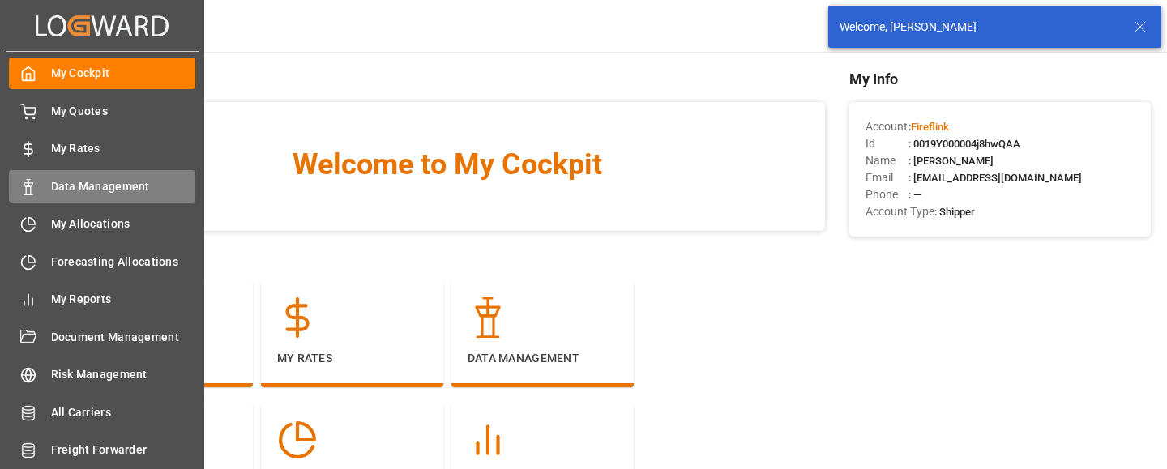
click at [101, 199] on div "Data Management Data Management" at bounding box center [102, 186] width 186 height 32
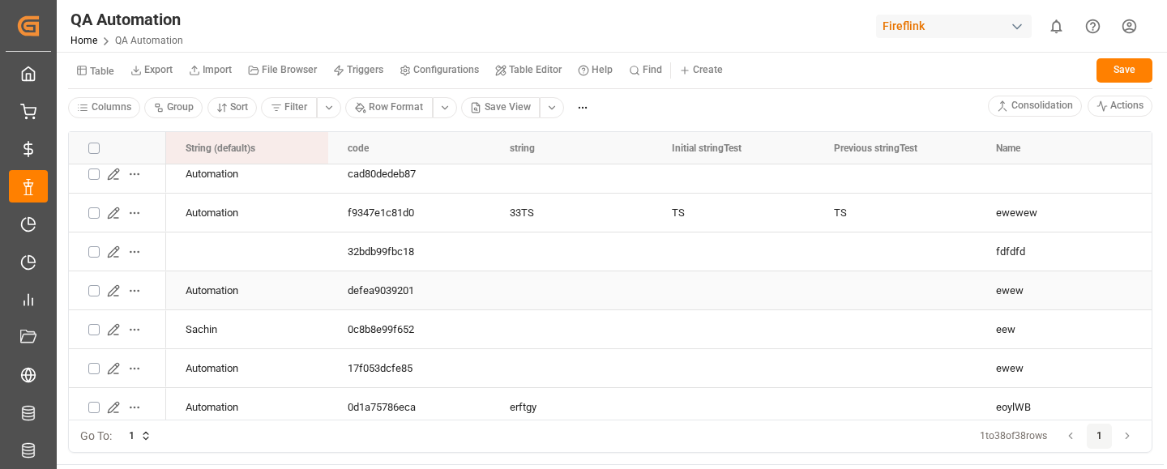
scroll to position [19, 0]
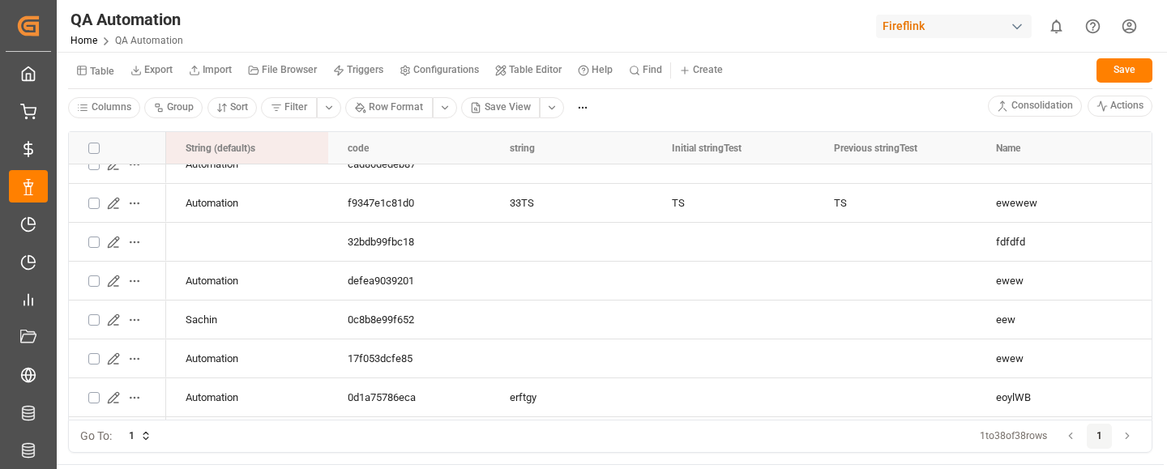
click at [100, 76] on small "Table" at bounding box center [102, 71] width 24 height 10
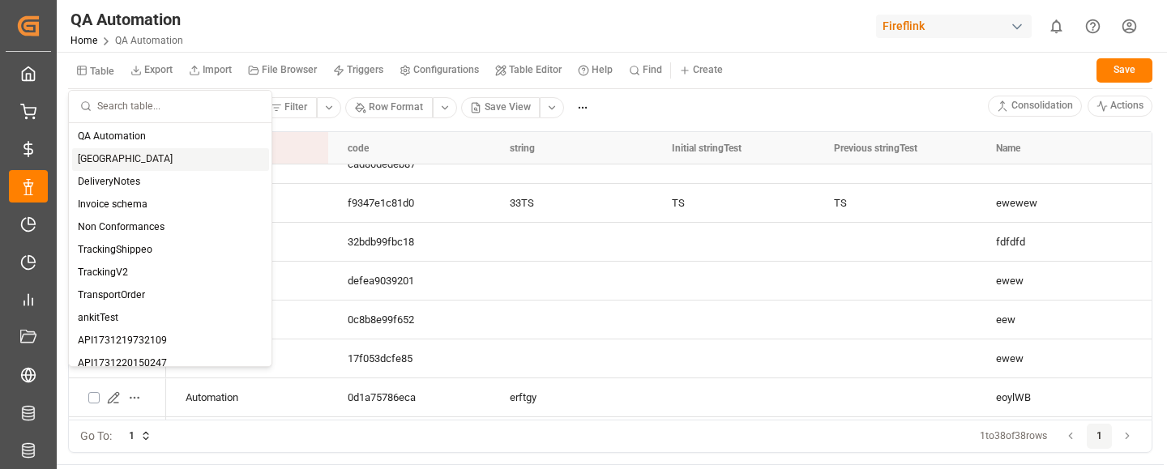
click at [121, 152] on div "[GEOGRAPHIC_DATA]" at bounding box center [170, 159] width 197 height 23
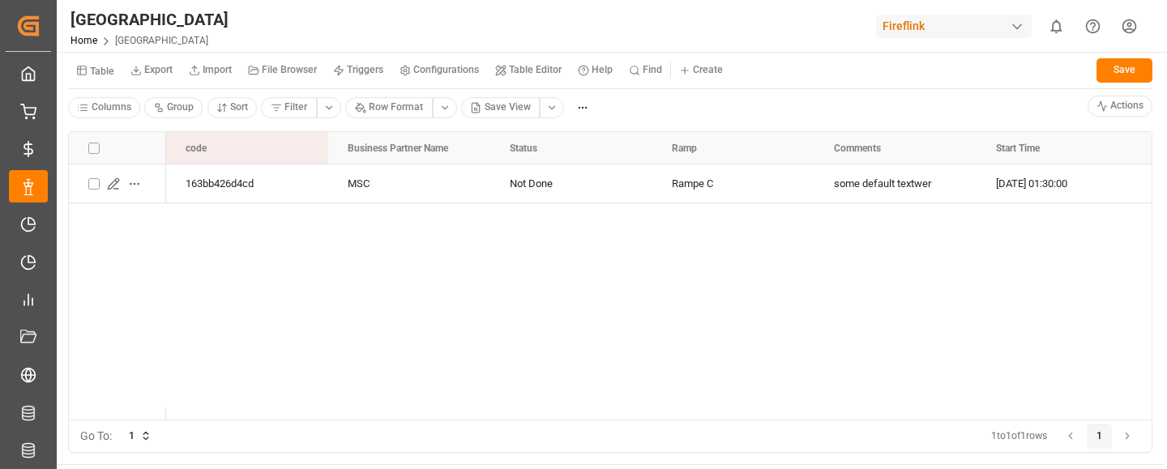
click at [101, 69] on small "Table" at bounding box center [102, 71] width 24 height 10
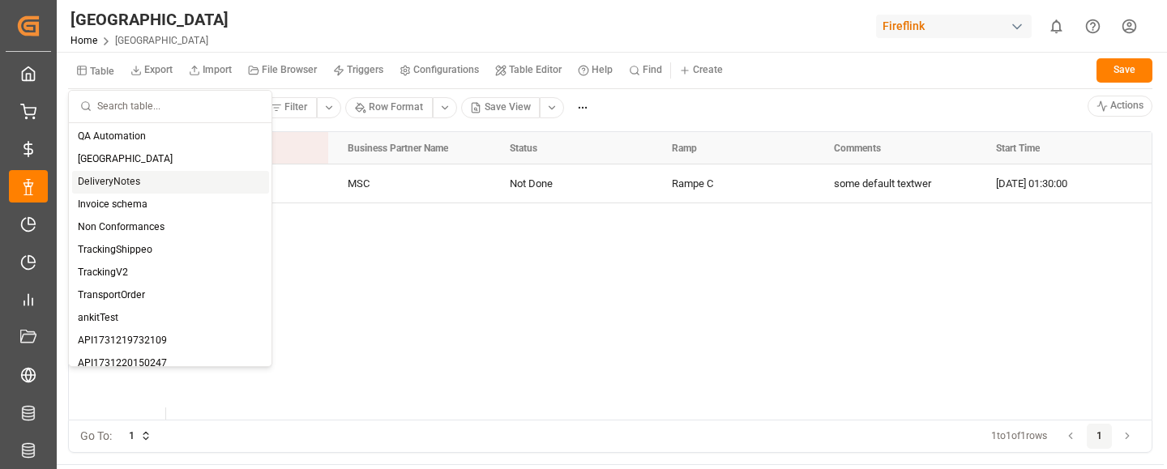
click at [108, 173] on div "DeliveryNotes" at bounding box center [170, 182] width 197 height 23
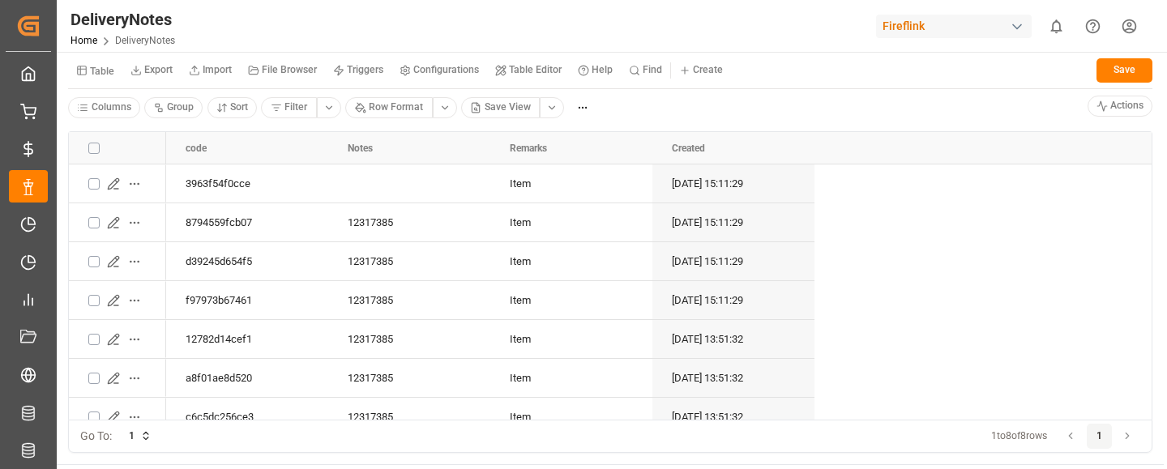
click at [99, 75] on small "Table" at bounding box center [102, 71] width 24 height 10
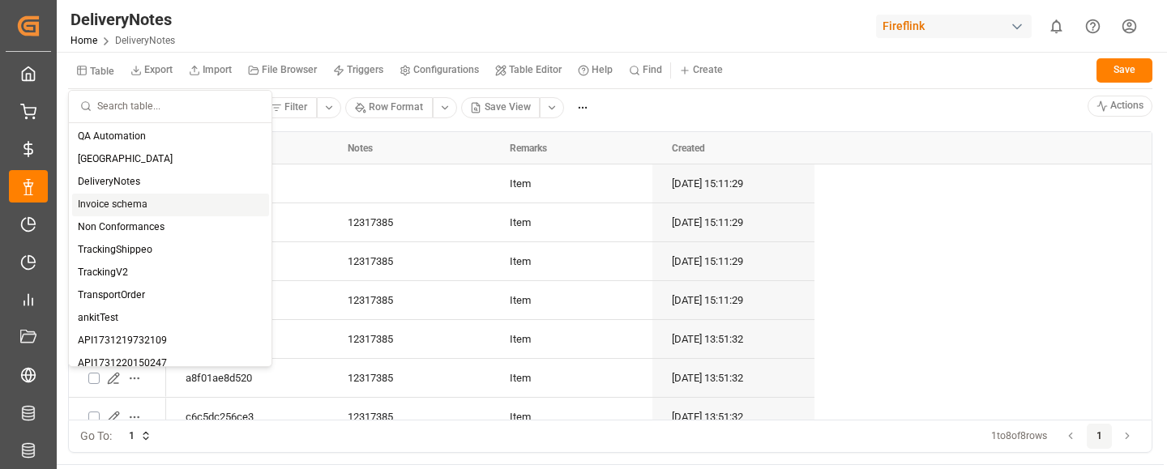
click at [113, 200] on div "Invoice schema" at bounding box center [170, 205] width 197 height 23
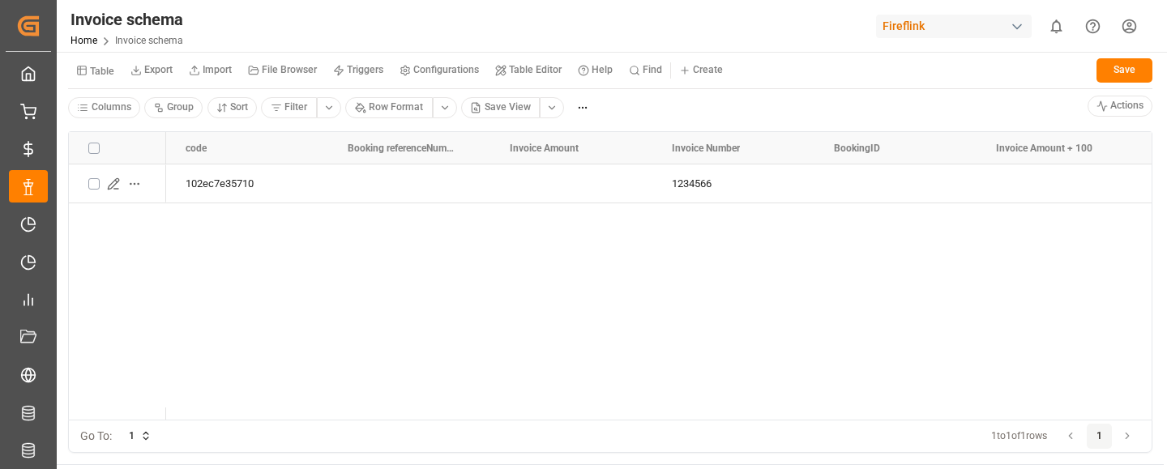
click at [108, 75] on small "Table" at bounding box center [102, 71] width 24 height 10
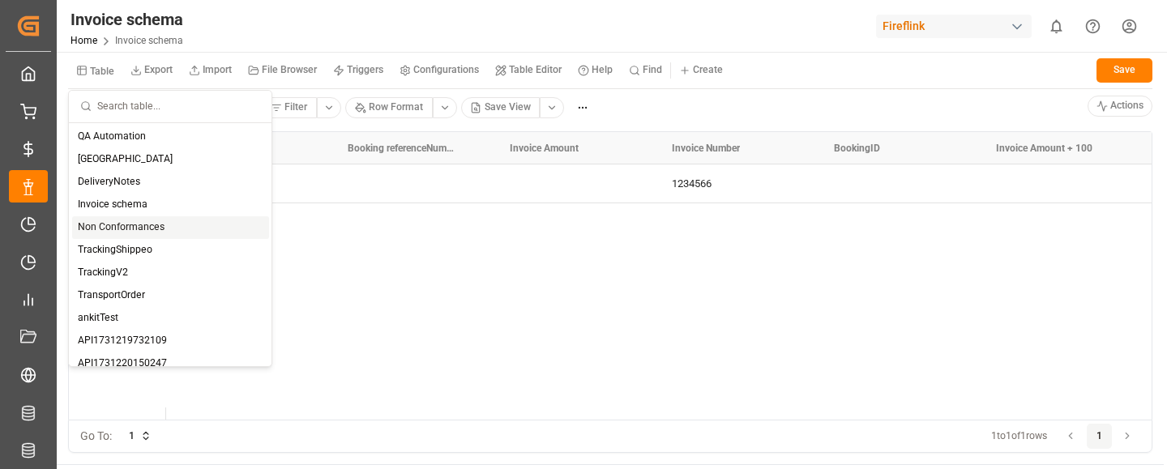
click at [108, 228] on div "Non Conformances" at bounding box center [170, 227] width 197 height 23
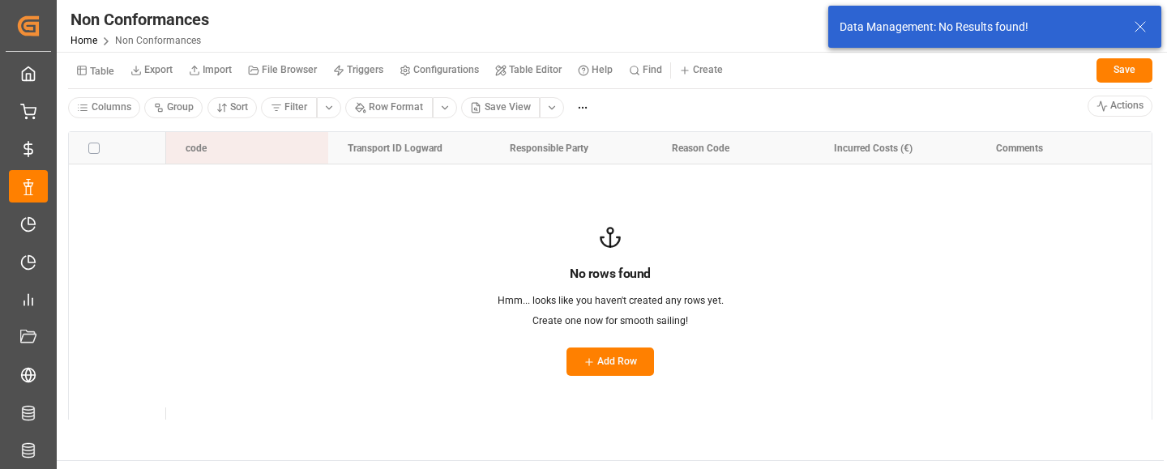
click at [94, 71] on small "Table" at bounding box center [102, 71] width 24 height 10
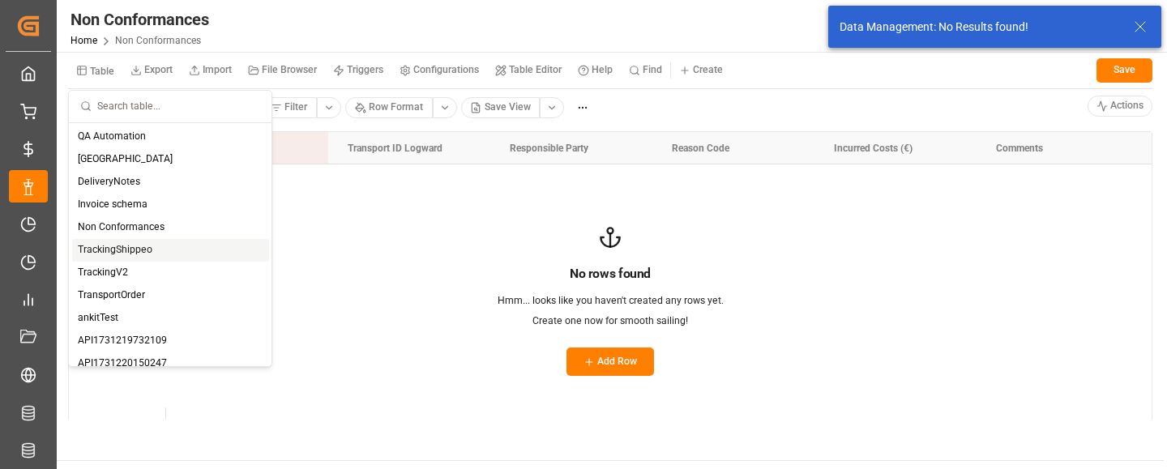
click at [113, 252] on div "TrackingShippeo" at bounding box center [170, 250] width 197 height 23
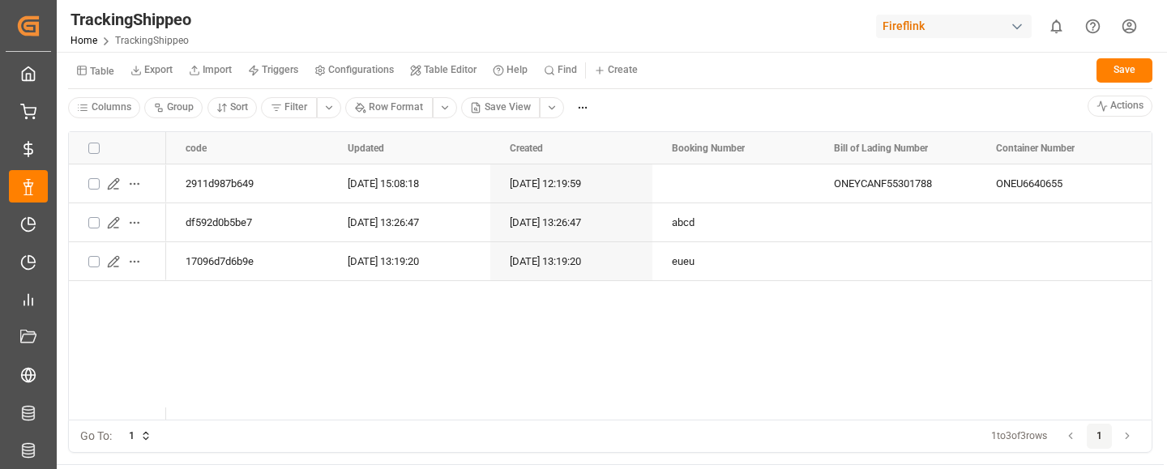
click at [109, 67] on small "Table" at bounding box center [102, 71] width 24 height 10
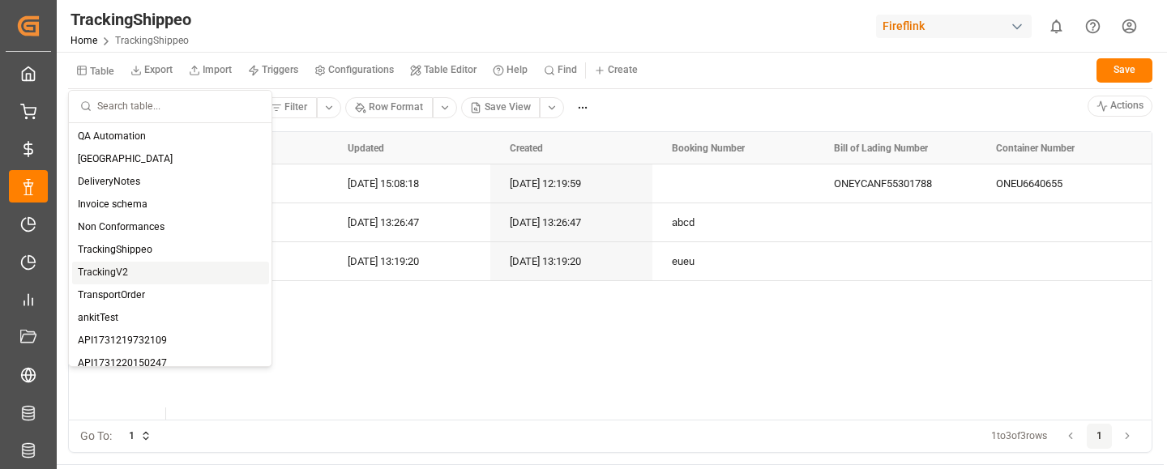
click at [138, 265] on div "TrackingV2" at bounding box center [170, 273] width 197 height 23
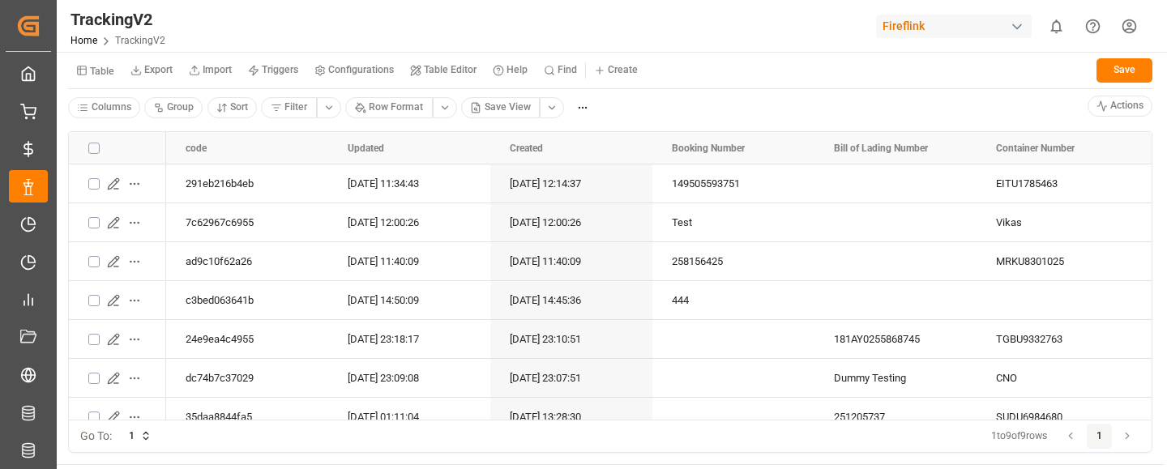
click at [103, 66] on small "Table" at bounding box center [102, 71] width 24 height 10
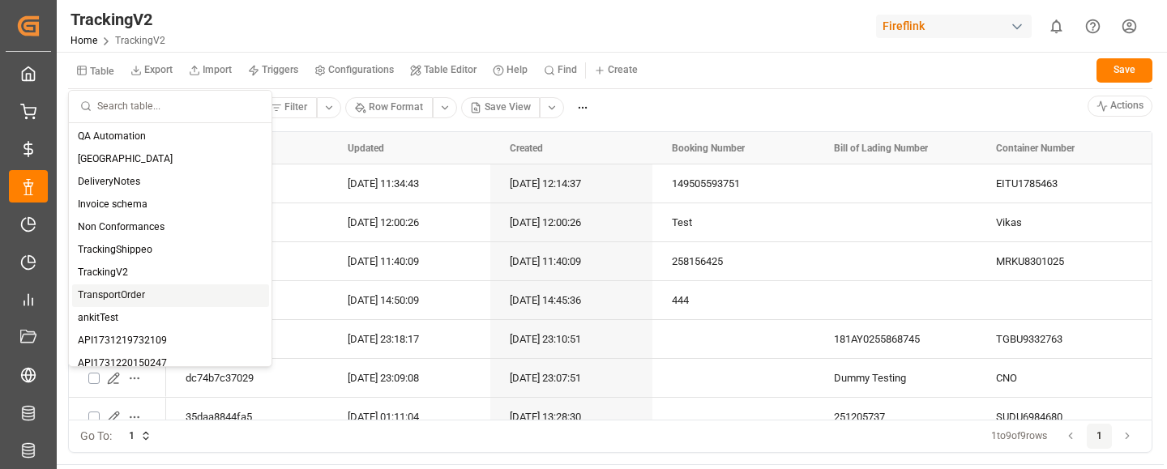
click at [102, 296] on div "TransportOrder" at bounding box center [170, 295] width 197 height 23
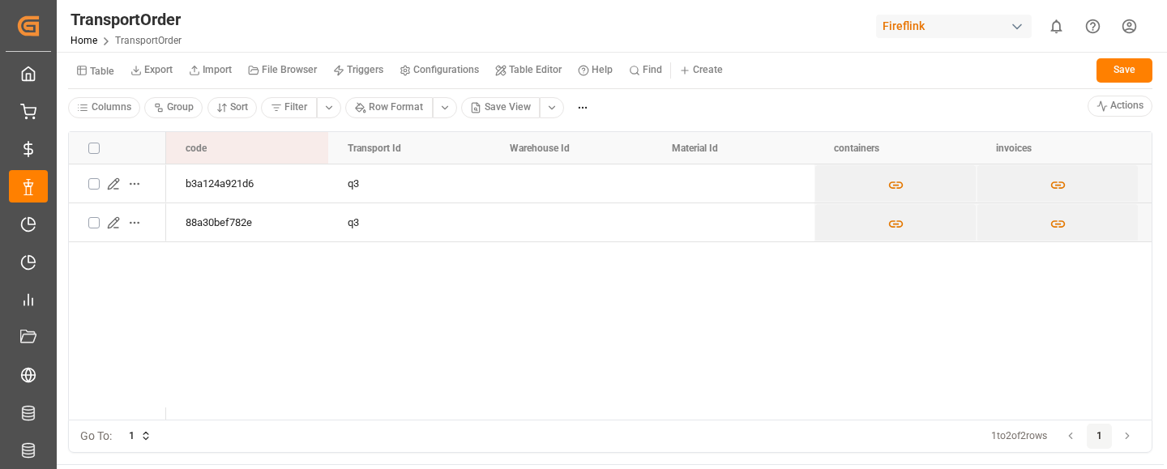
click at [107, 75] on small "Table" at bounding box center [102, 71] width 24 height 10
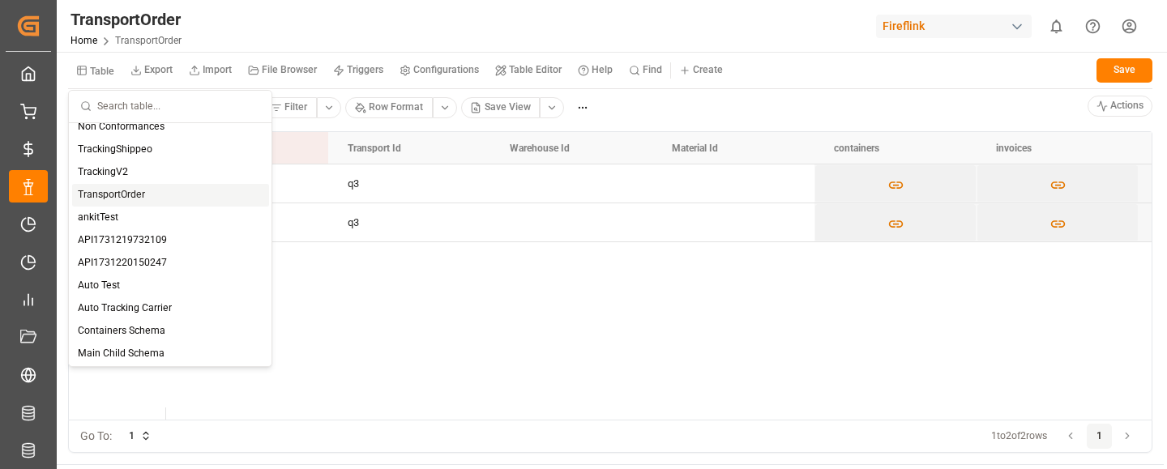
scroll to position [122, 0]
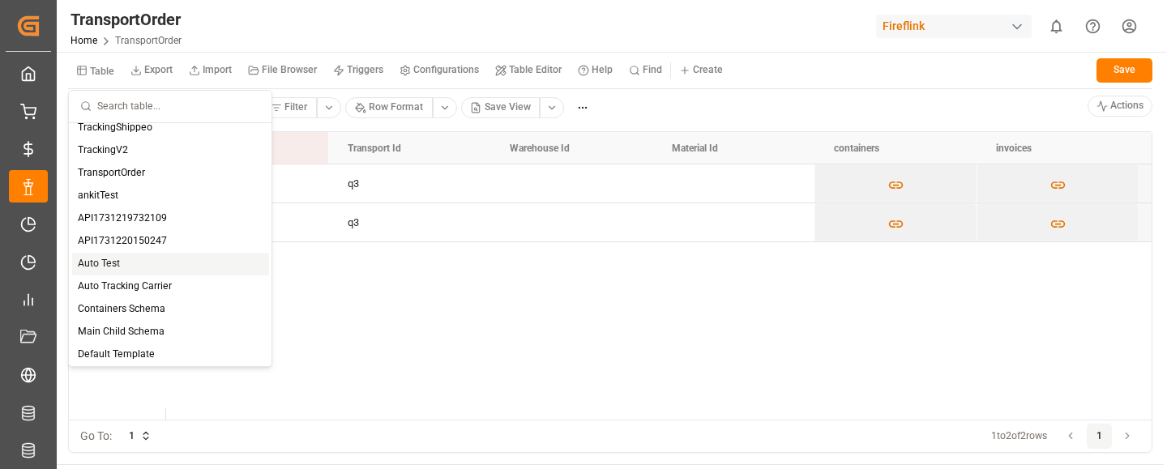
click at [126, 261] on div "Auto Test" at bounding box center [170, 264] width 197 height 23
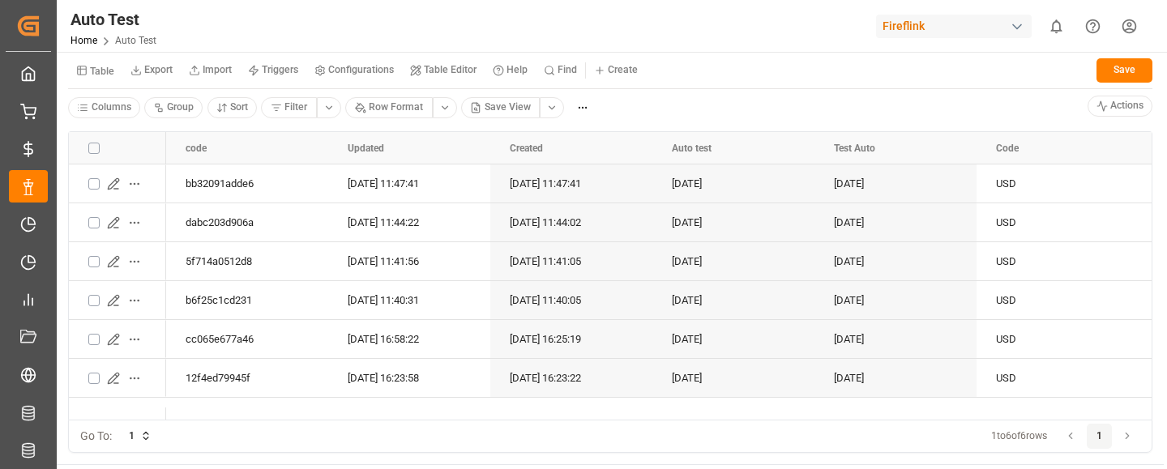
click at [97, 75] on small "Table" at bounding box center [102, 71] width 24 height 10
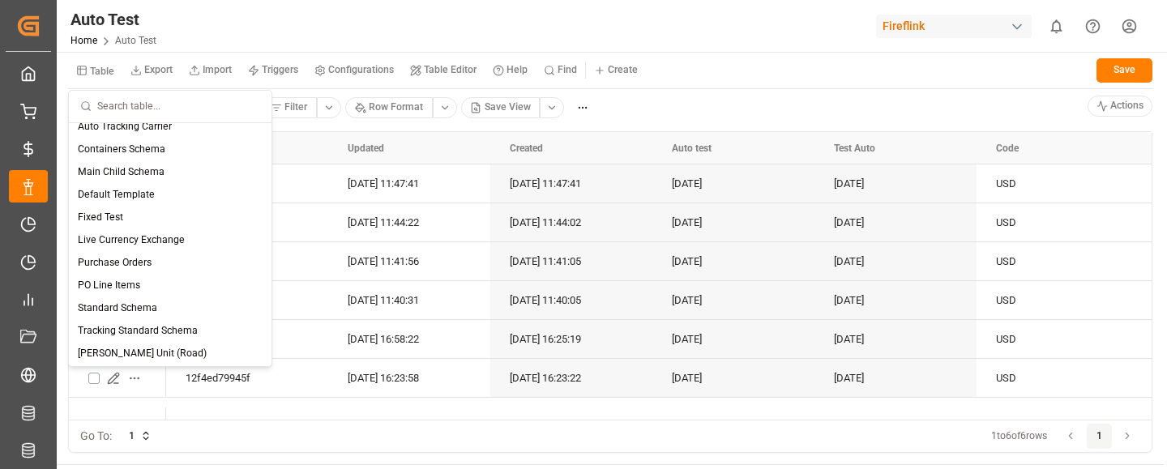
scroll to position [307, 0]
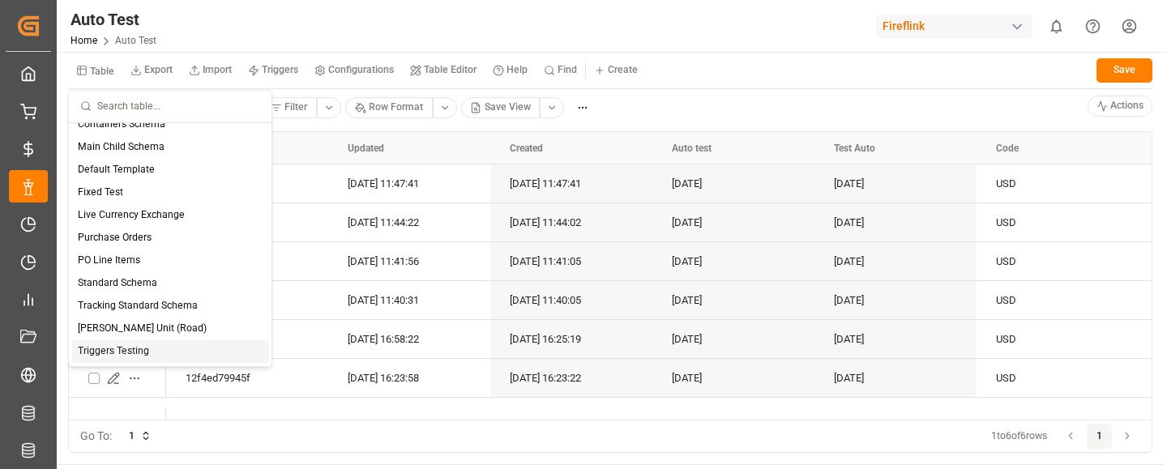
click at [100, 351] on div "Triggers Testing" at bounding box center [170, 351] width 197 height 23
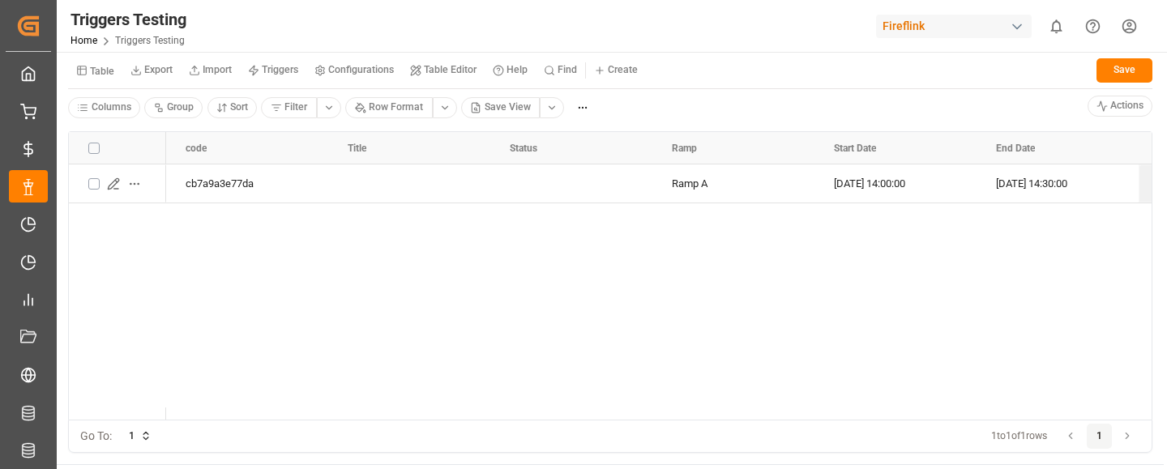
click at [100, 78] on button "Table" at bounding box center [95, 70] width 54 height 28
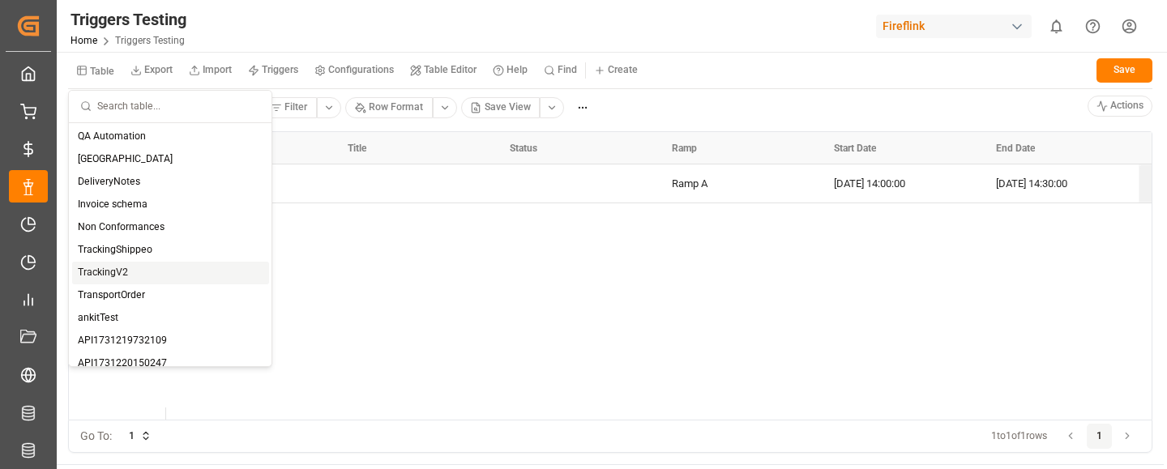
scroll to position [307, 0]
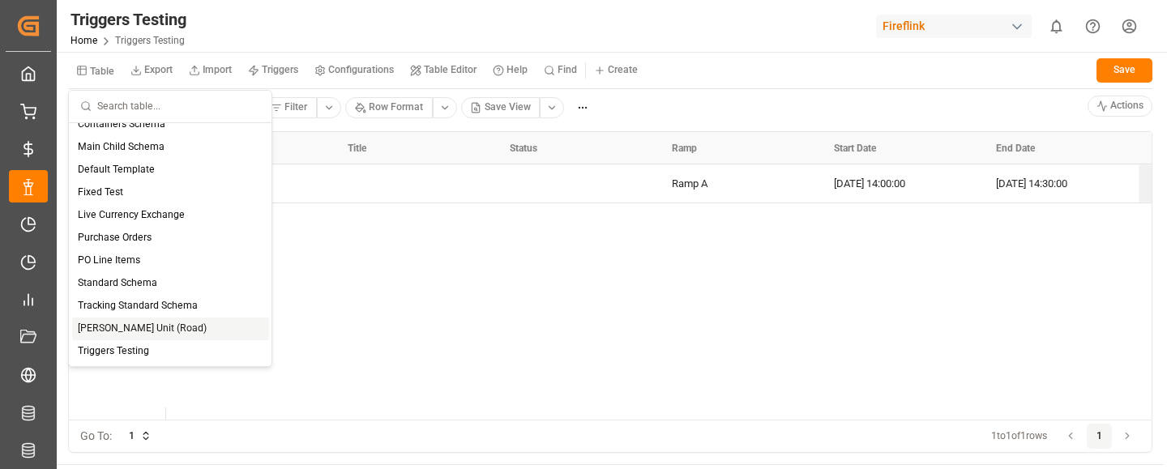
click at [132, 322] on div "[PERSON_NAME] Unit (Road)" at bounding box center [170, 329] width 197 height 23
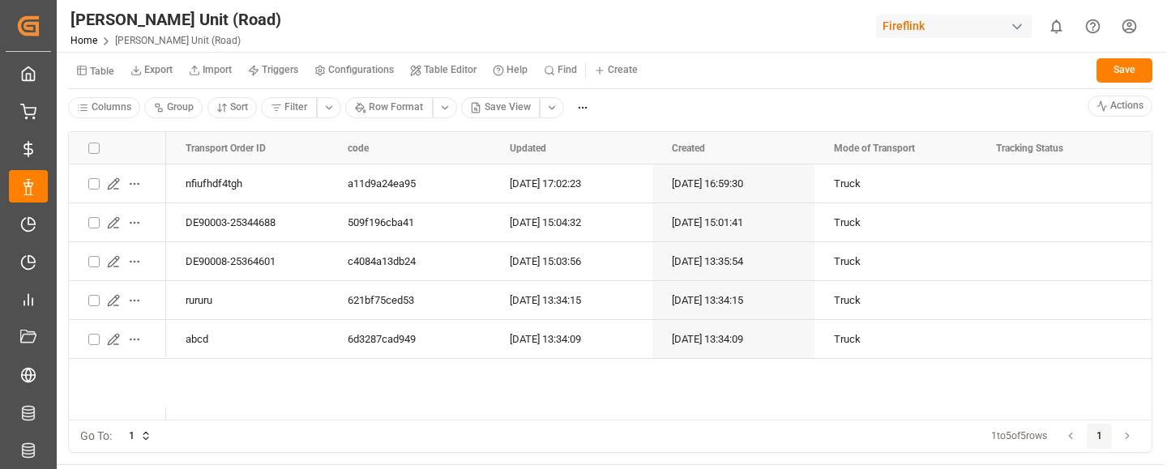
click at [921, 26] on div "Fireflink" at bounding box center [954, 26] width 156 height 23
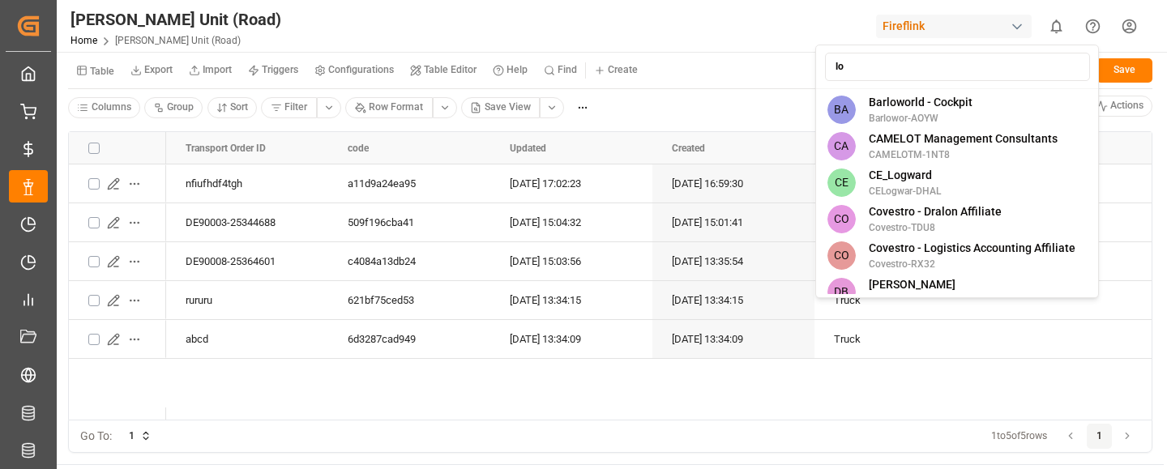
type input "l"
